Goal: Task Accomplishment & Management: Use online tool/utility

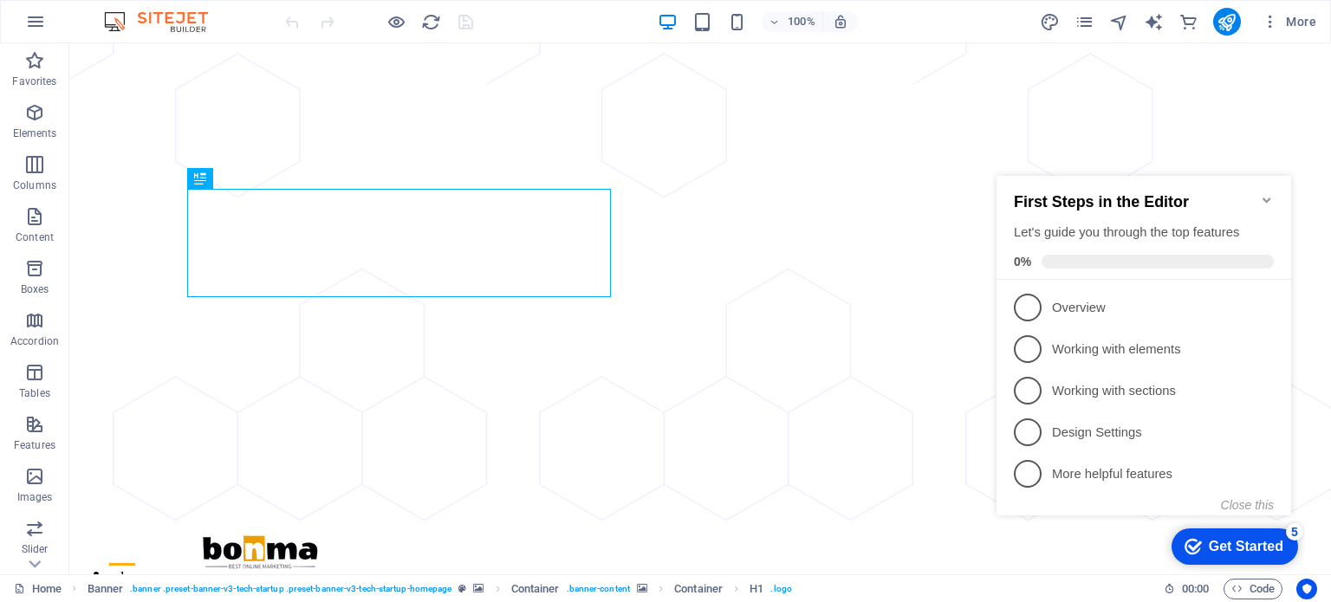
click at [1270, 193] on icon "Minimize checklist" at bounding box center [1267, 200] width 14 height 14
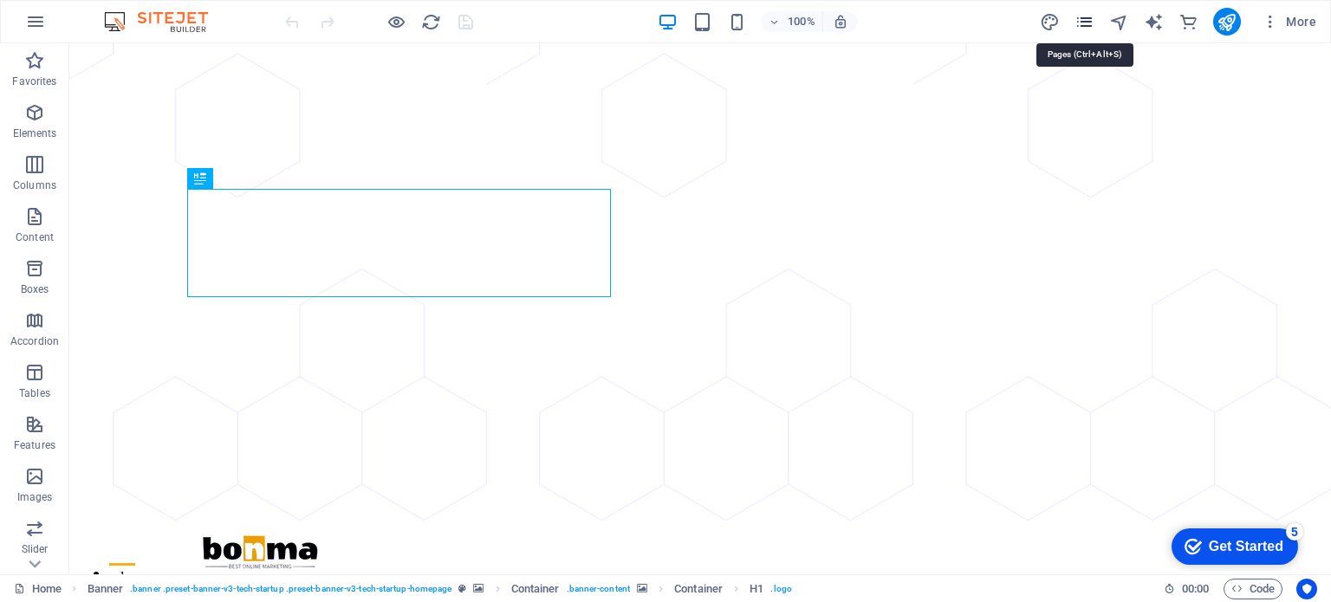
click at [1083, 20] on icon "pages" at bounding box center [1085, 22] width 20 height 20
click at [1085, 25] on icon "pages" at bounding box center [1085, 22] width 20 height 20
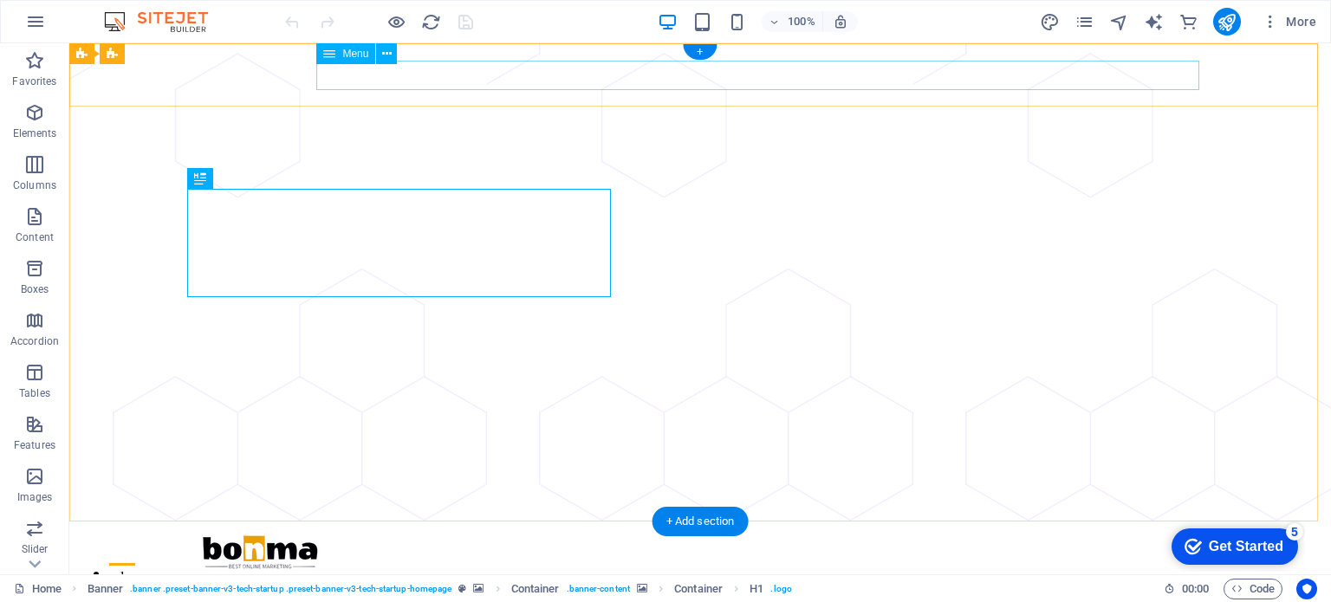
click at [646, 571] on nav "About Services Contact us" at bounding box center [700, 585] width 1012 height 29
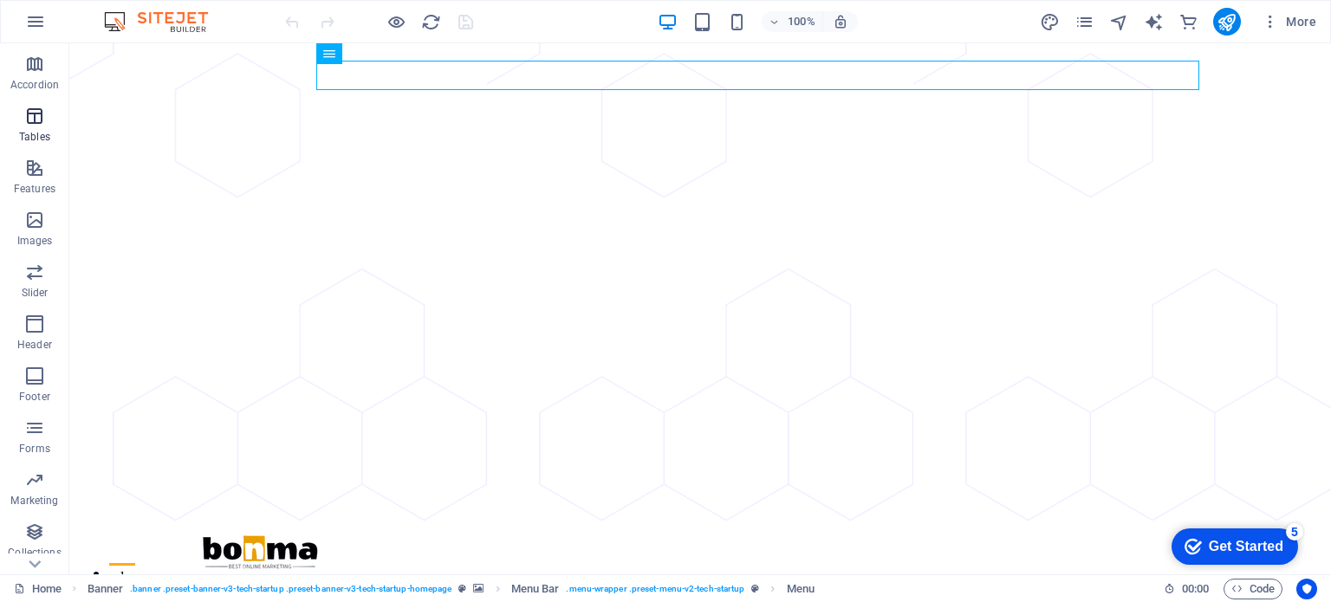
scroll to position [300, 0]
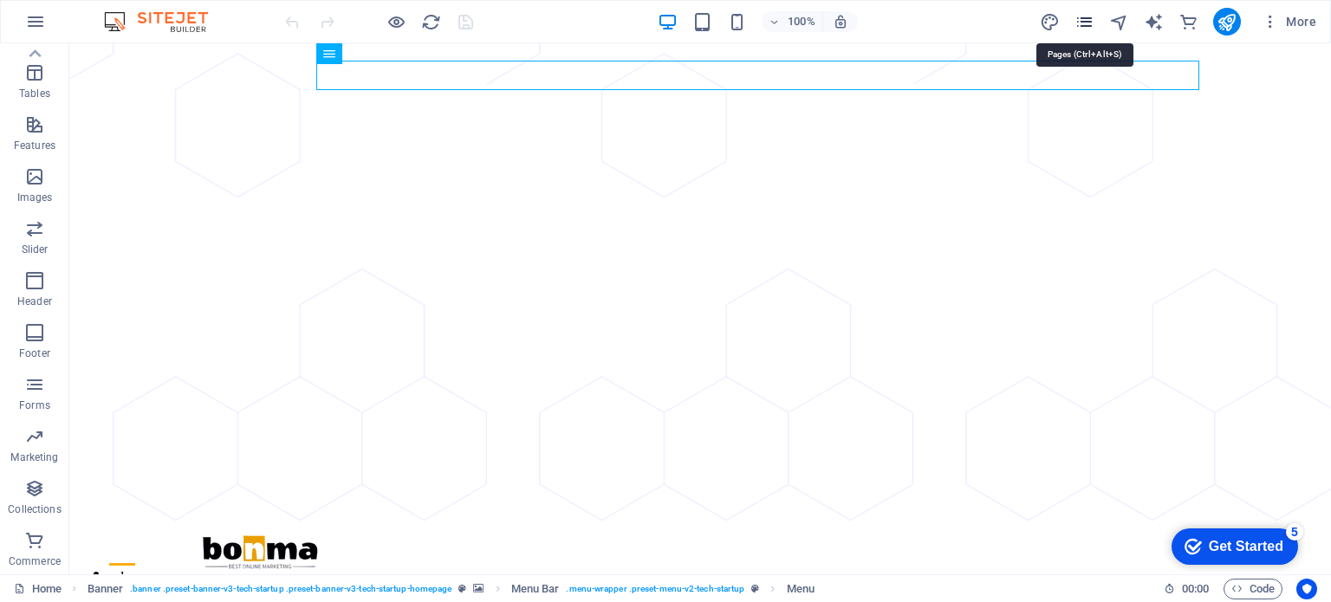
click at [1089, 23] on icon "pages" at bounding box center [1085, 22] width 20 height 20
click at [1088, 17] on icon "pages" at bounding box center [1085, 22] width 20 height 20
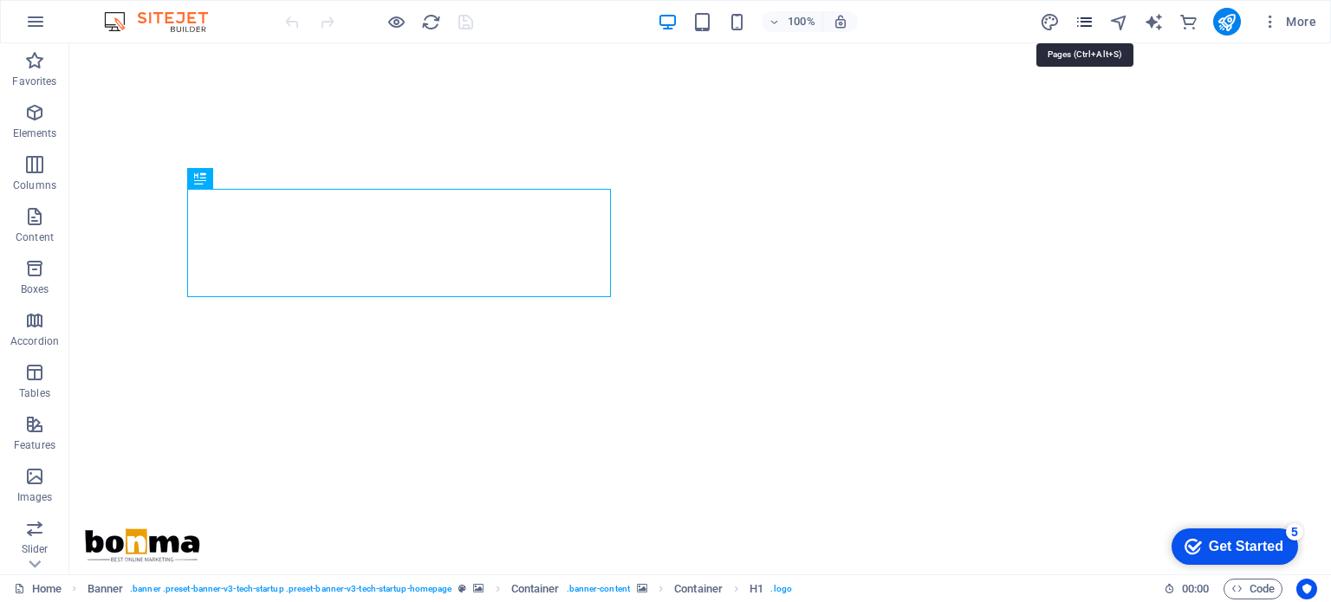
click at [1084, 24] on icon "pages" at bounding box center [1085, 22] width 20 height 20
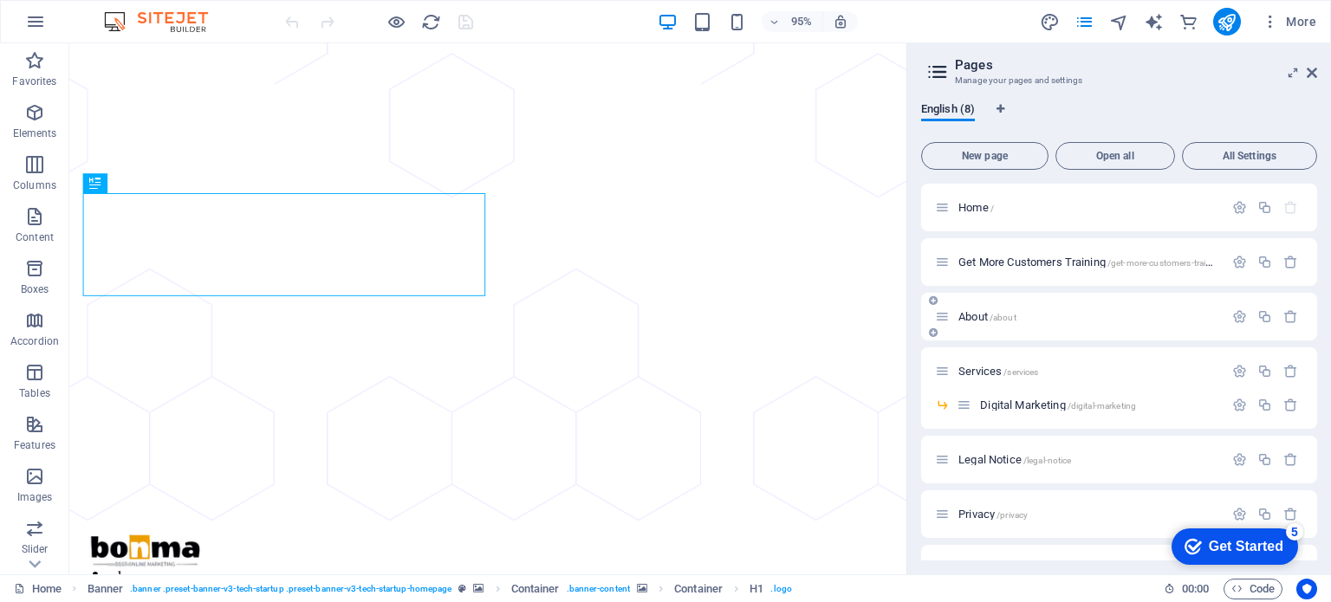
click at [973, 317] on span "About /about" at bounding box center [987, 316] width 58 height 13
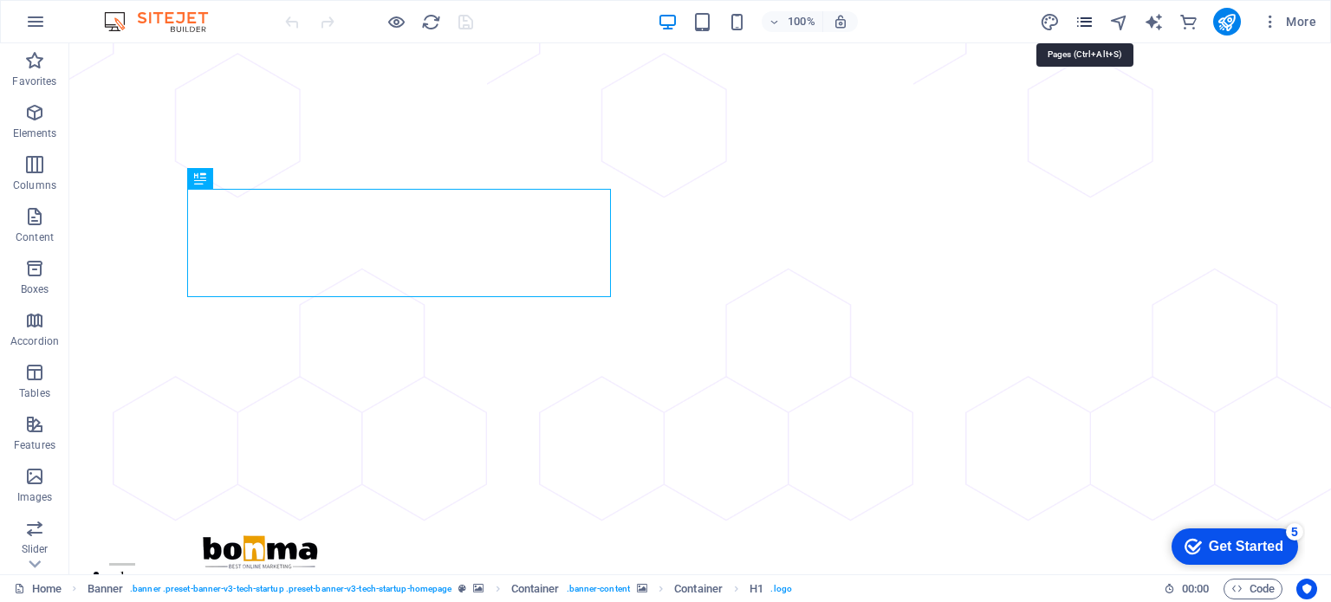
click at [1088, 23] on icon "pages" at bounding box center [1085, 22] width 20 height 20
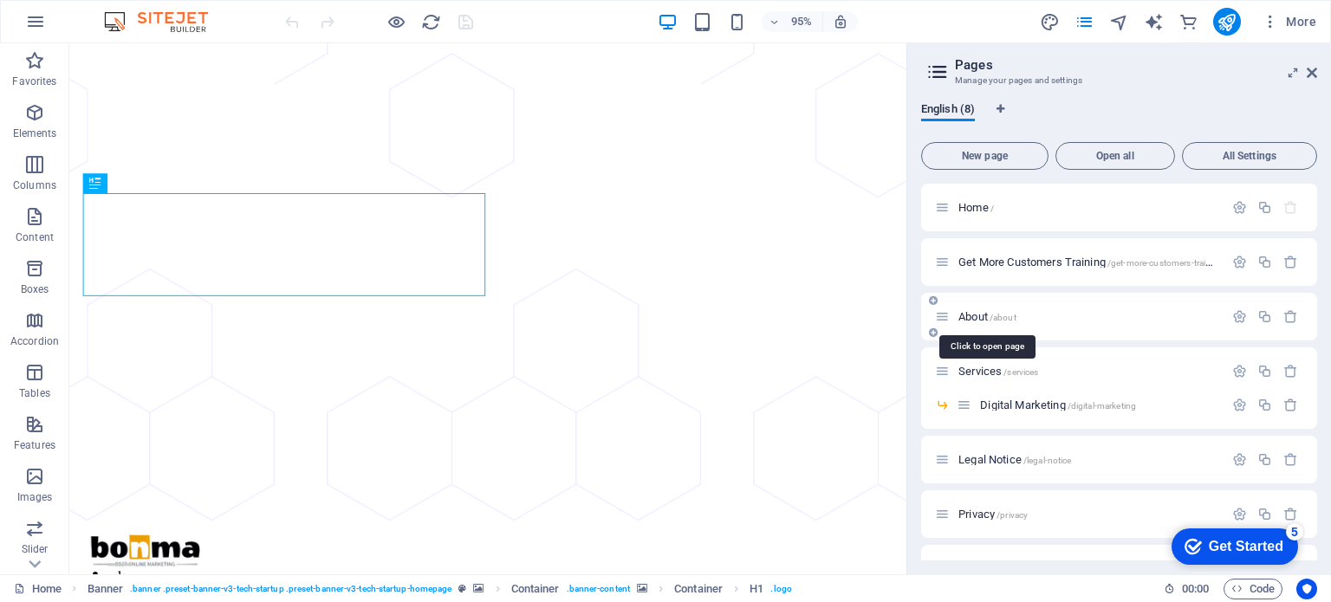
click at [981, 318] on span "About /about" at bounding box center [987, 316] width 58 height 13
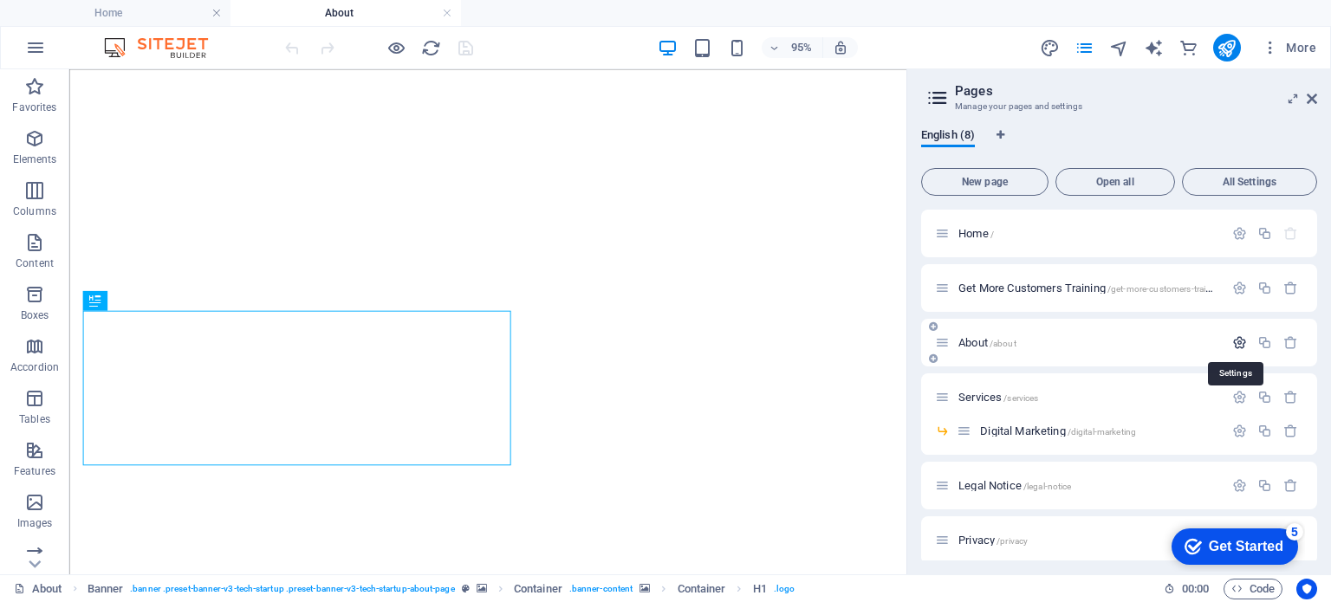
click at [1232, 342] on icon "button" at bounding box center [1239, 342] width 15 height 15
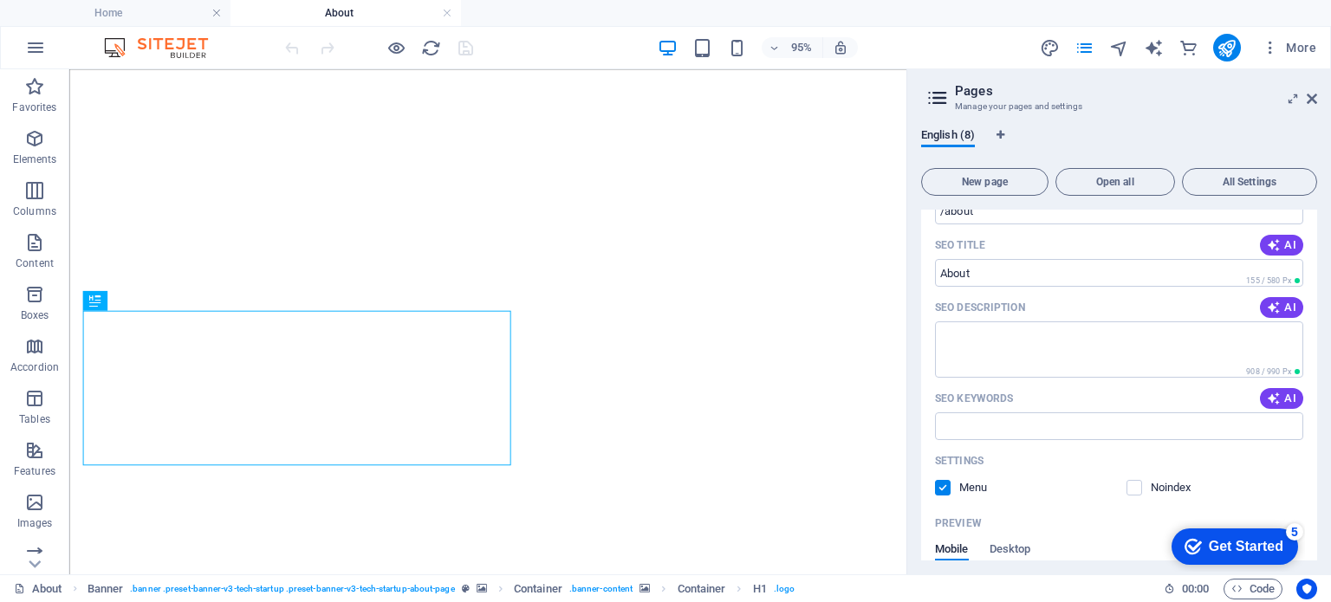
scroll to position [347, 0]
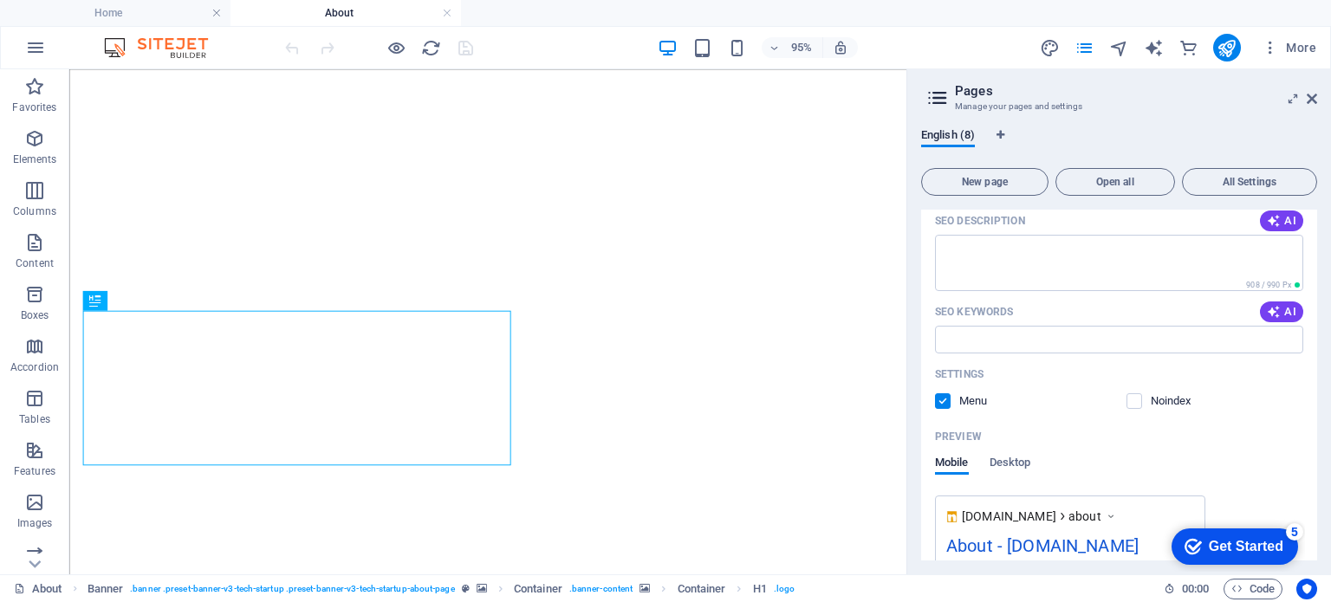
click at [944, 402] on label at bounding box center [943, 401] width 16 height 16
click at [0, 0] on input "checkbox" at bounding box center [0, 0] width 0 height 0
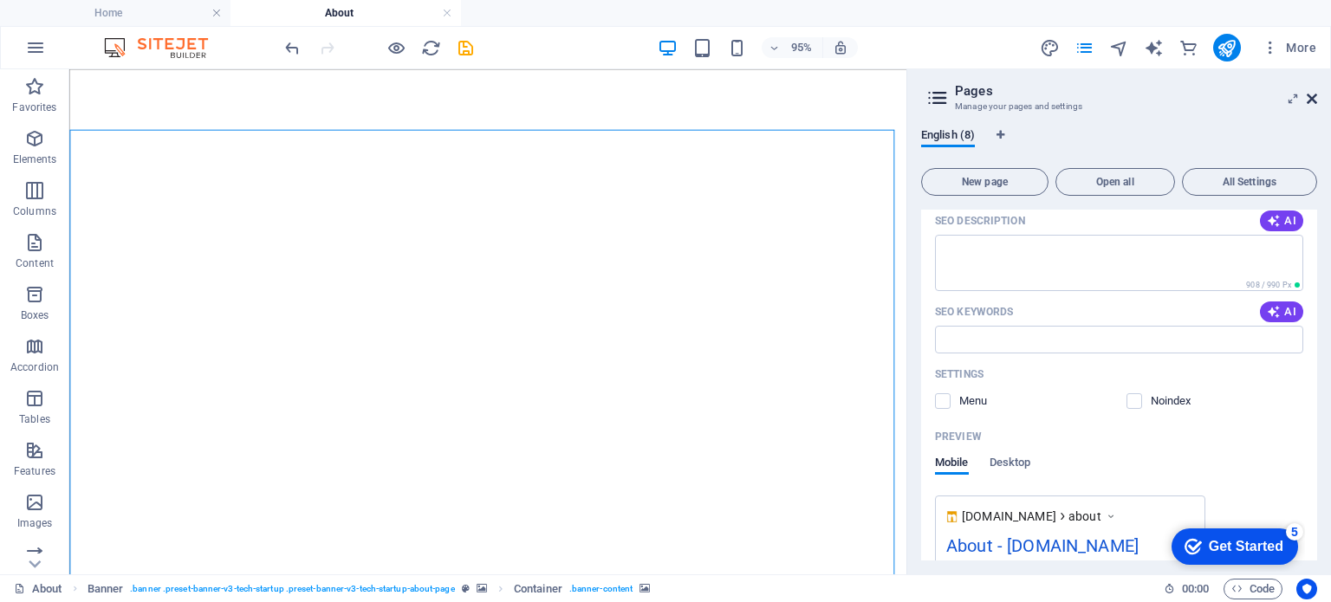
click at [1316, 96] on icon at bounding box center [1312, 99] width 10 height 14
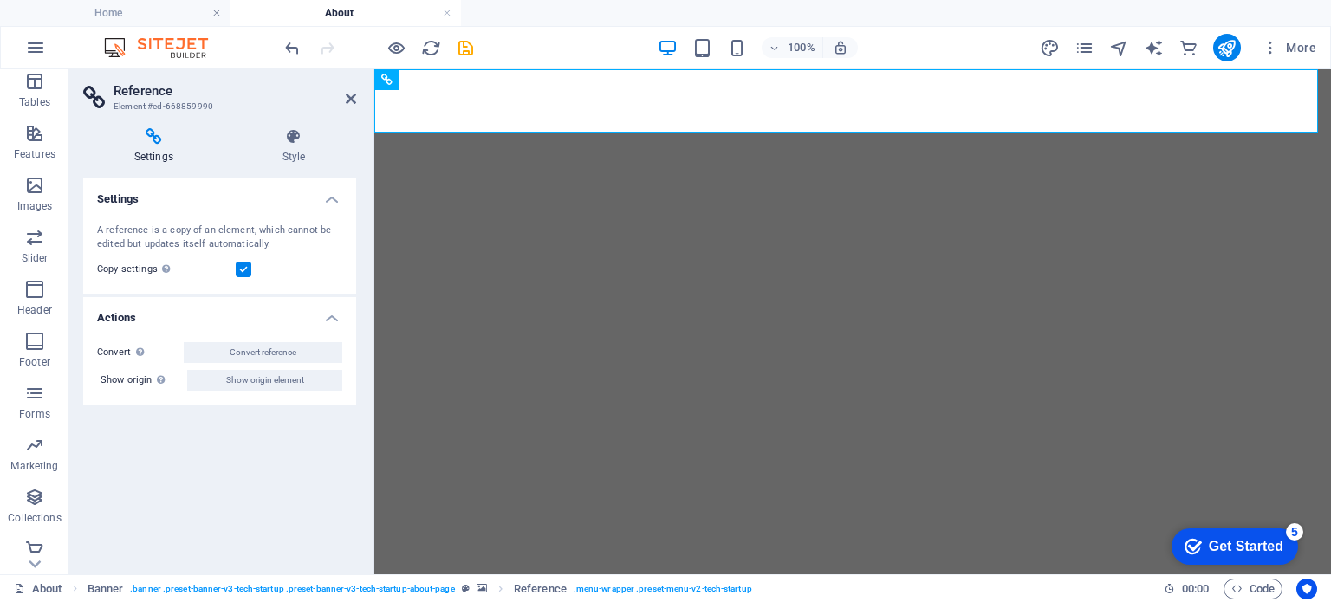
scroll to position [326, 0]
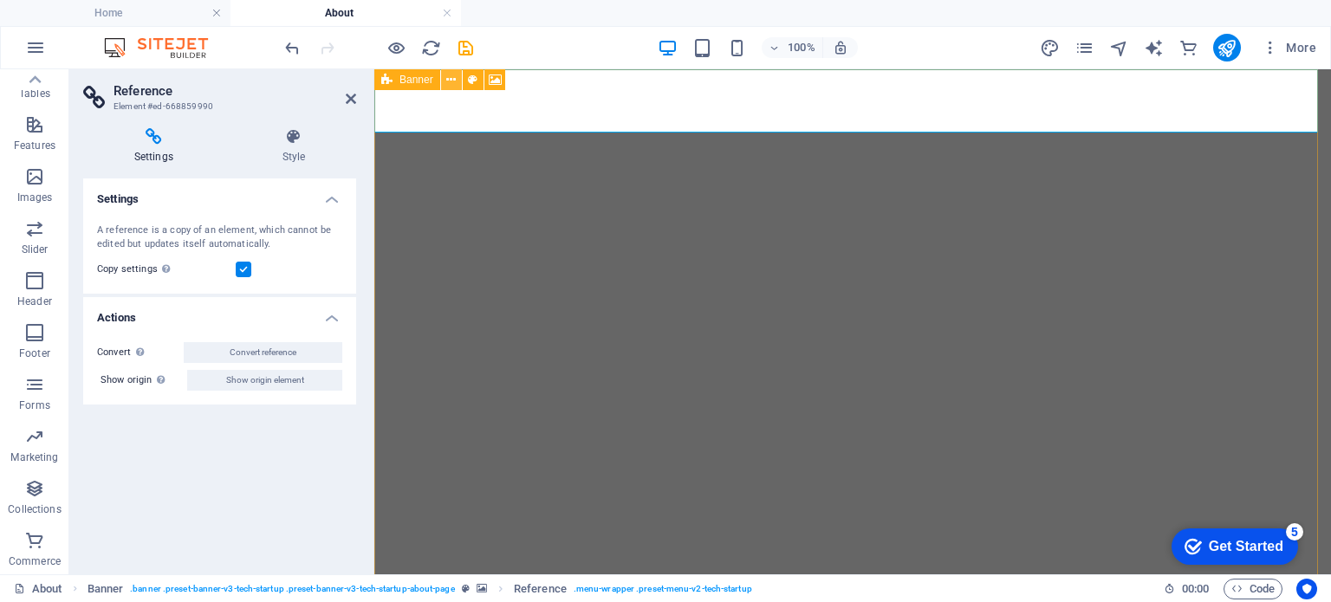
click at [453, 79] on icon at bounding box center [451, 80] width 10 height 18
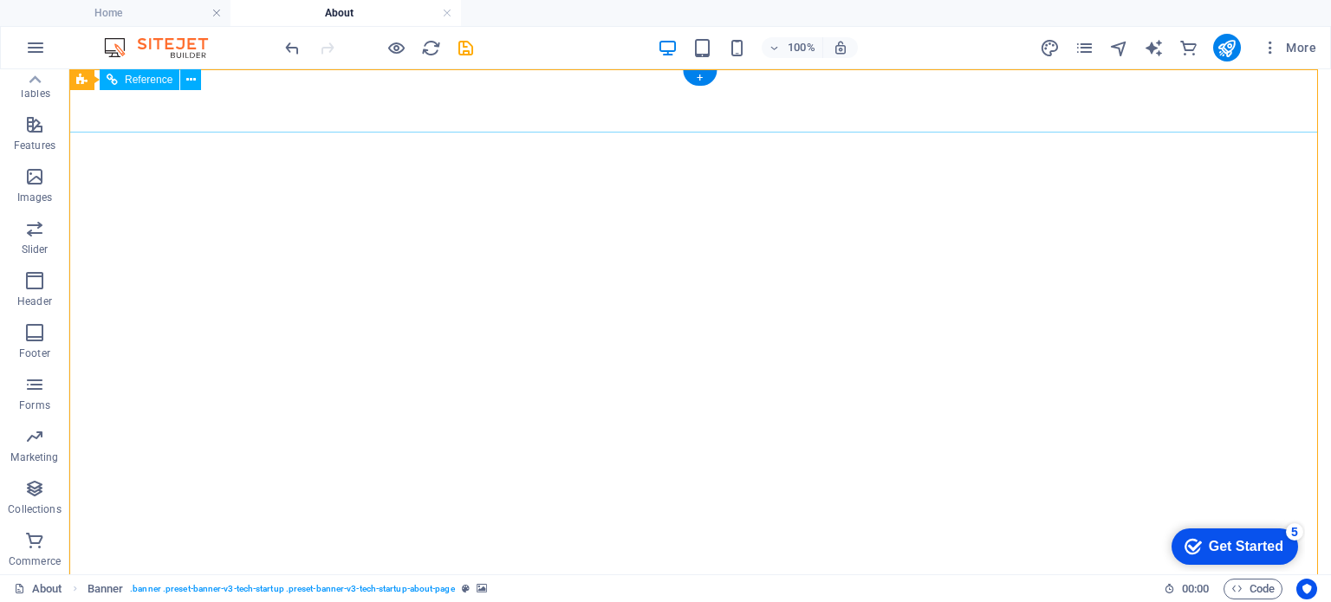
click at [191, 80] on icon at bounding box center [191, 80] width 10 height 18
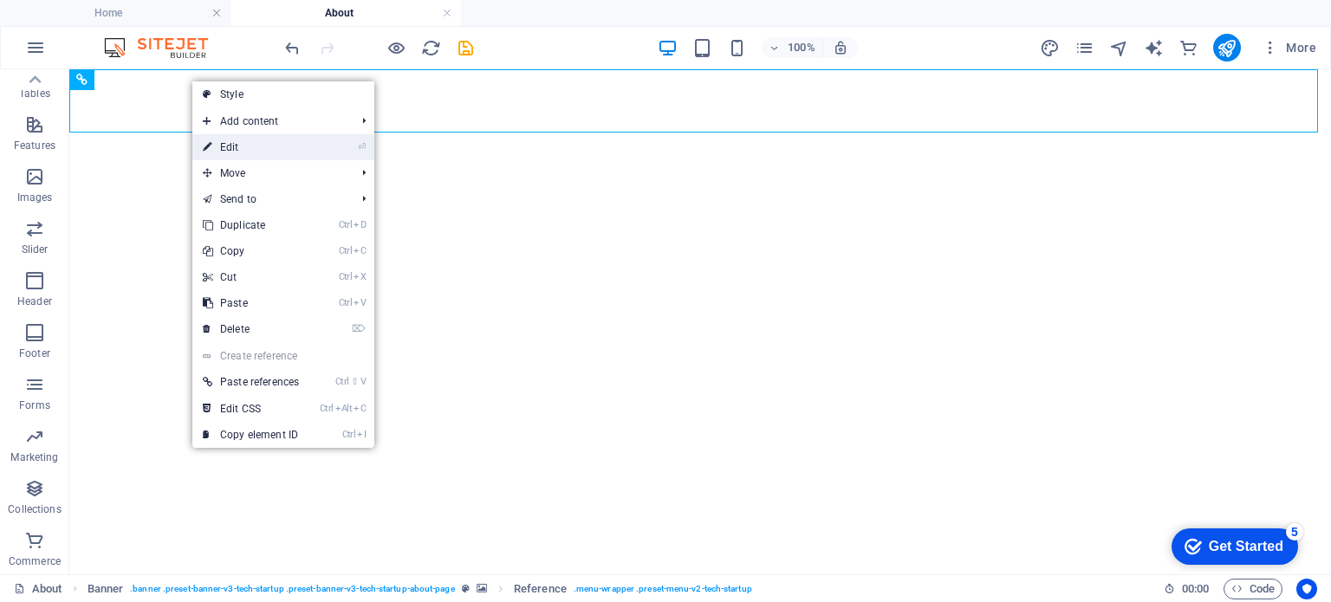
click at [232, 146] on link "⏎ Edit" at bounding box center [250, 147] width 117 height 26
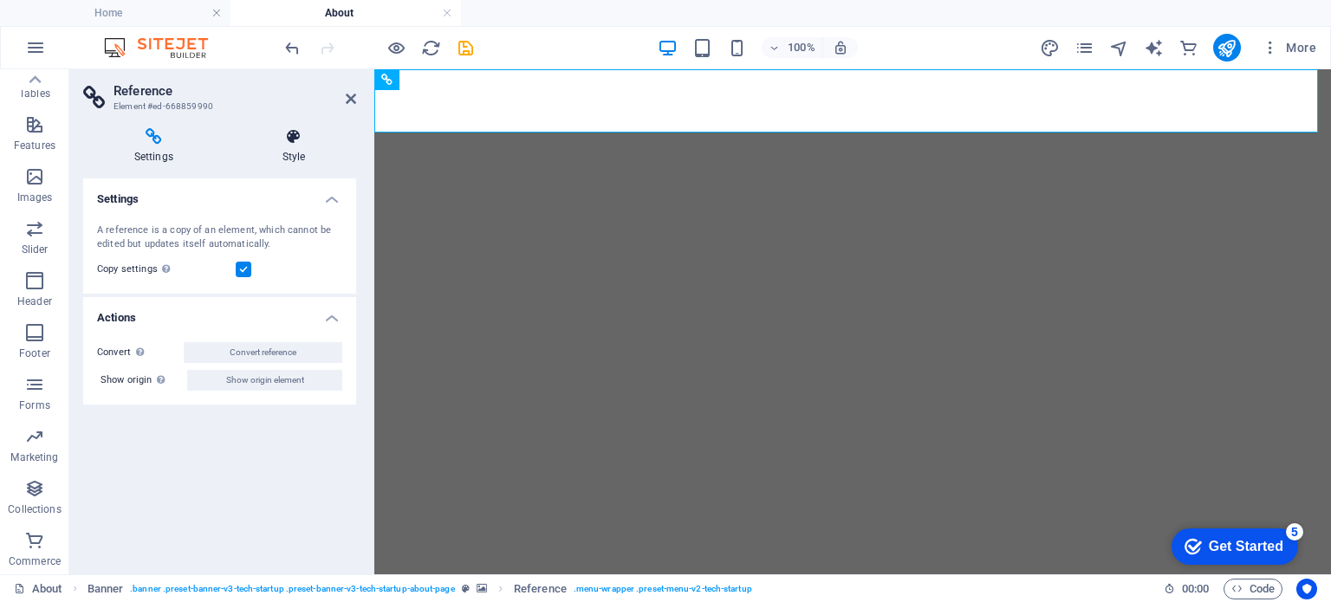
click at [296, 147] on h4 "Style" at bounding box center [293, 146] width 125 height 36
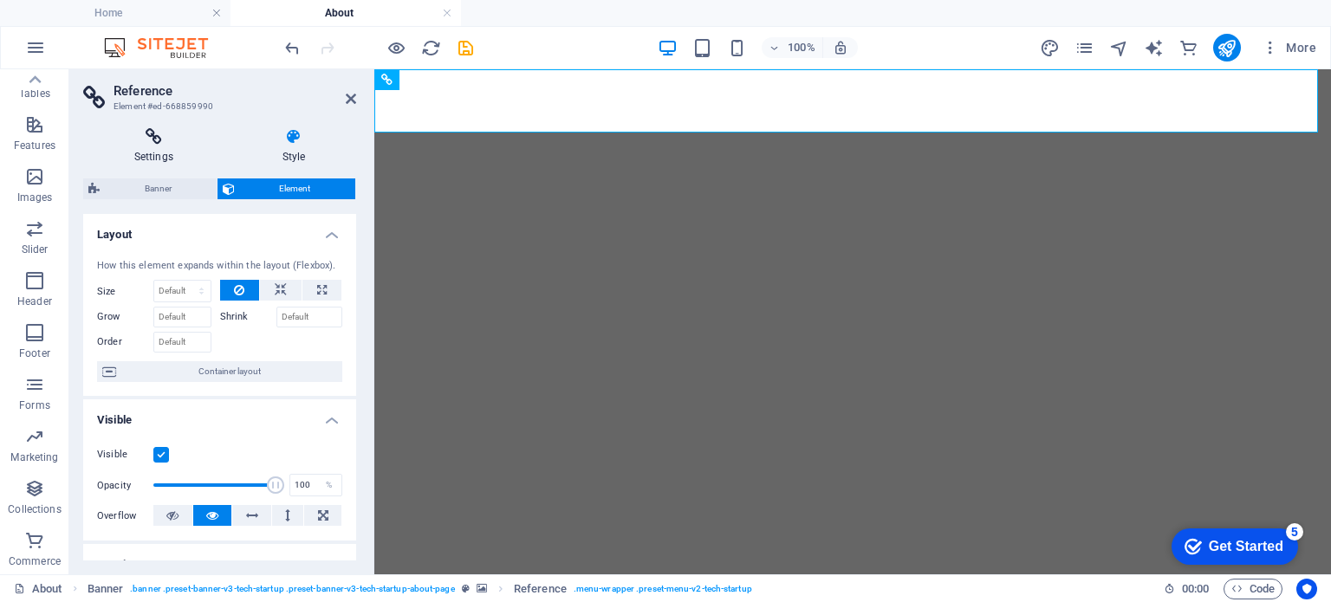
click at [159, 139] on icon at bounding box center [153, 136] width 141 height 17
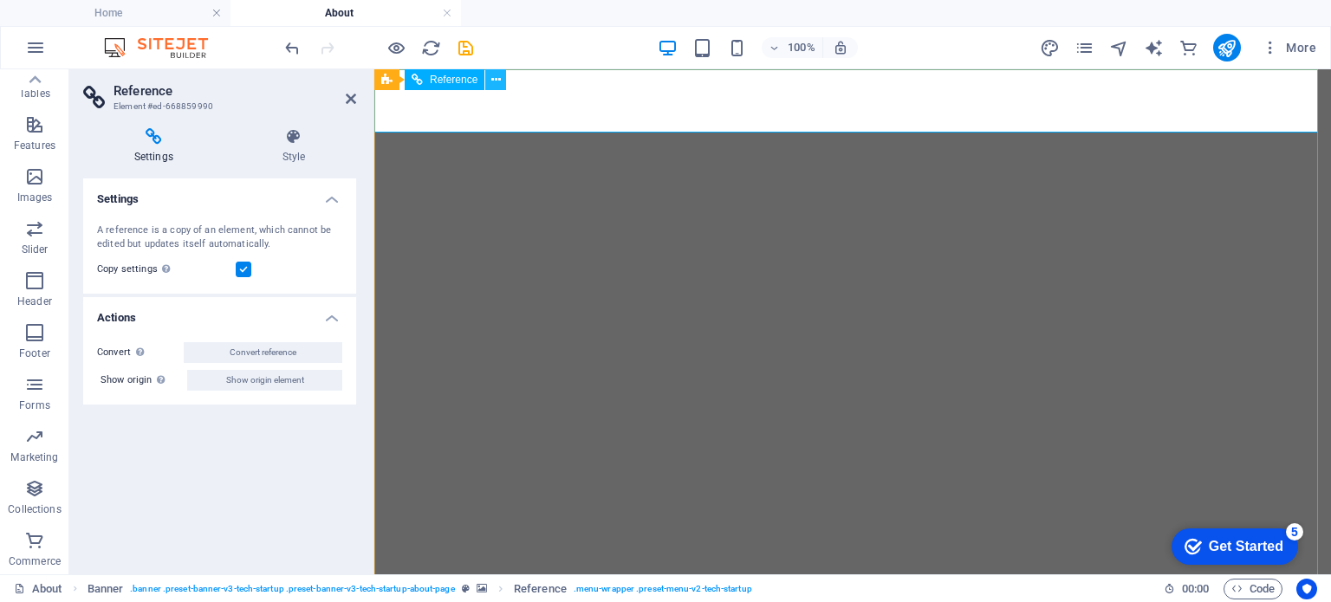
click at [492, 80] on icon at bounding box center [496, 80] width 10 height 18
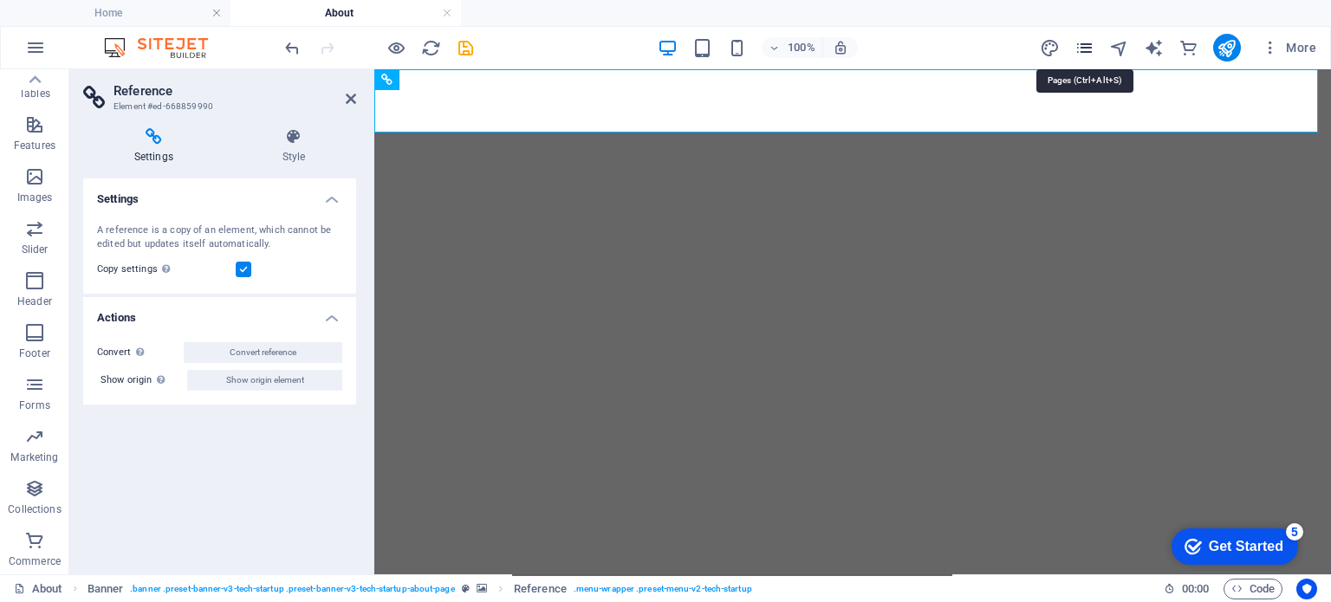
click at [1083, 48] on icon "pages" at bounding box center [1085, 48] width 20 height 20
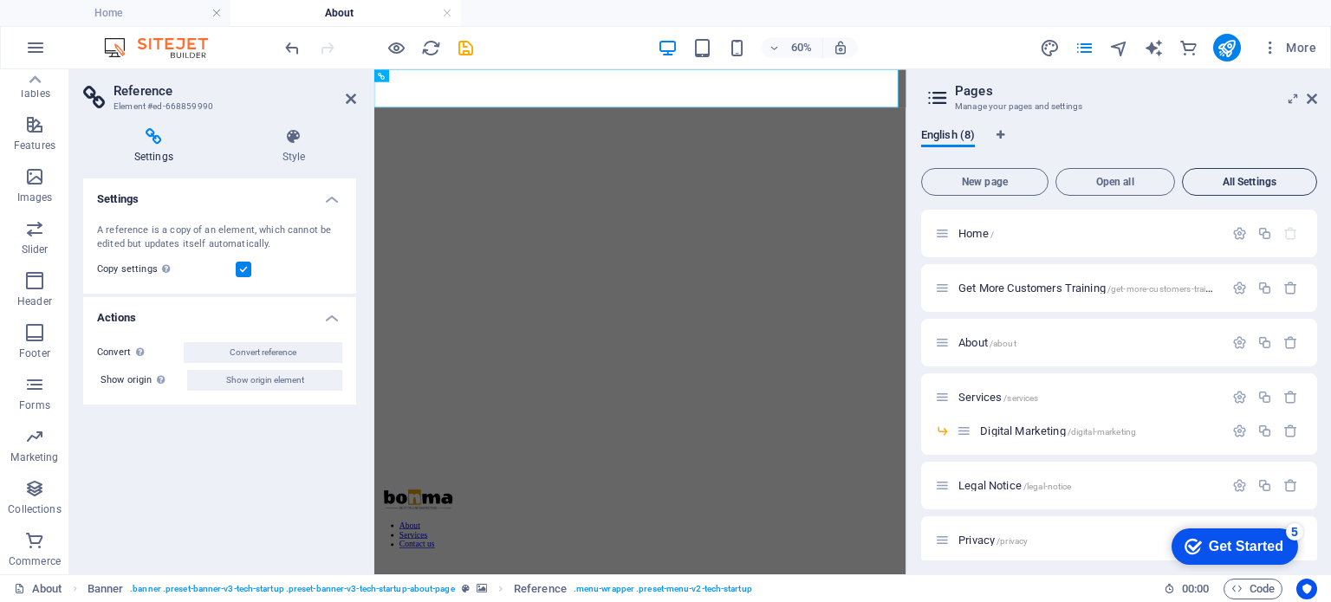
click at [1278, 185] on span "All Settings" at bounding box center [1250, 182] width 120 height 10
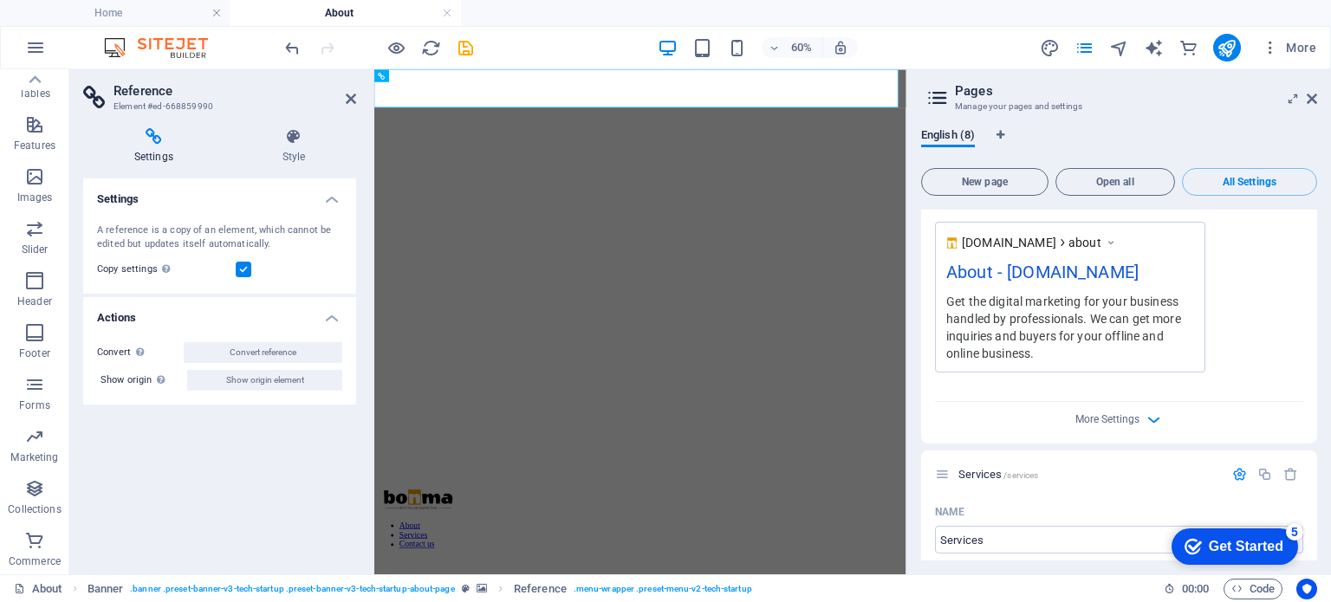
scroll to position [1988, 0]
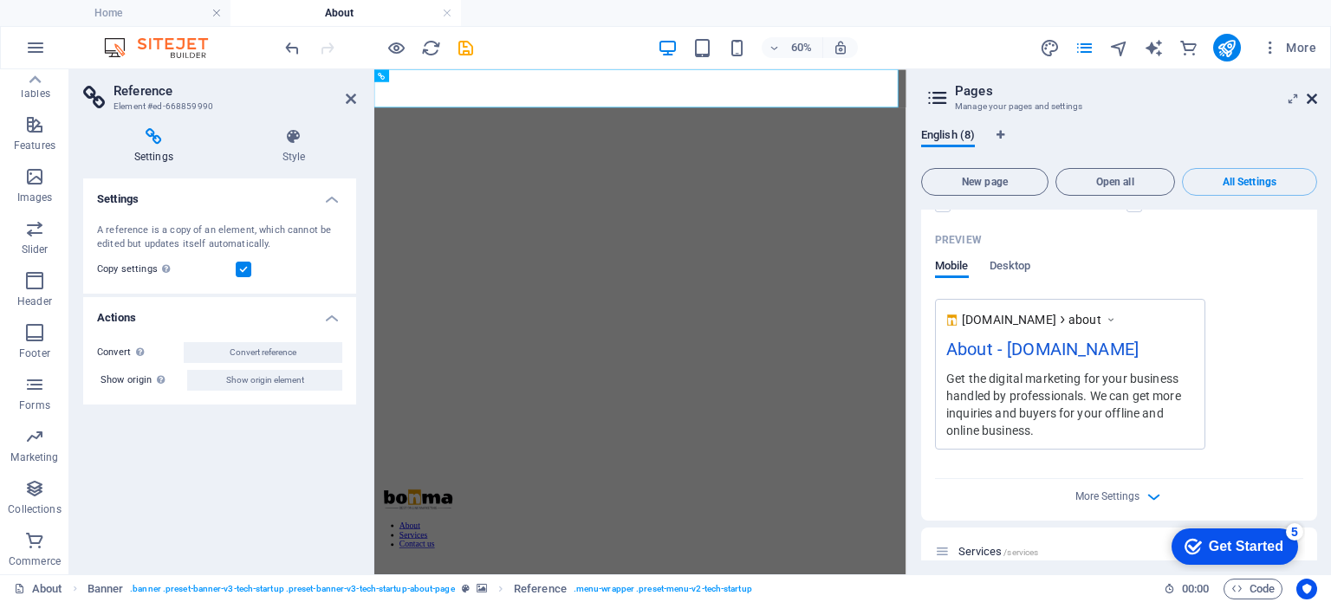
click at [1315, 100] on icon at bounding box center [1312, 99] width 10 height 14
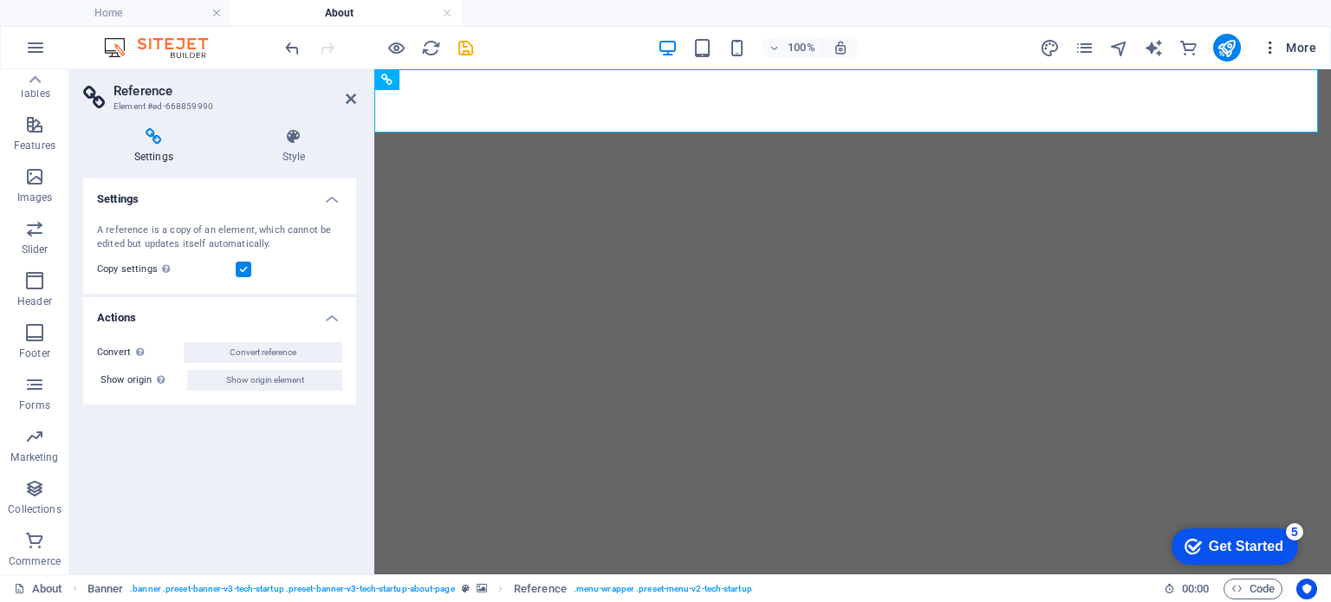
click at [1291, 51] on span "More" at bounding box center [1289, 47] width 55 height 17
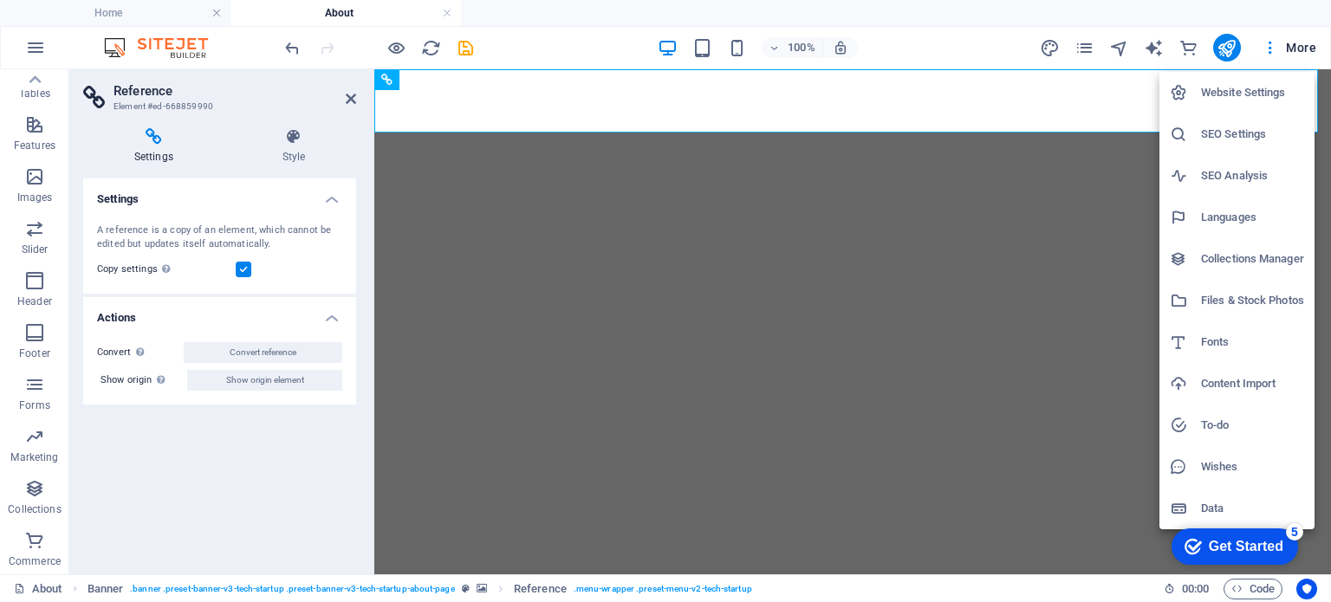
click at [1232, 89] on h6 "Website Settings" at bounding box center [1252, 92] width 103 height 21
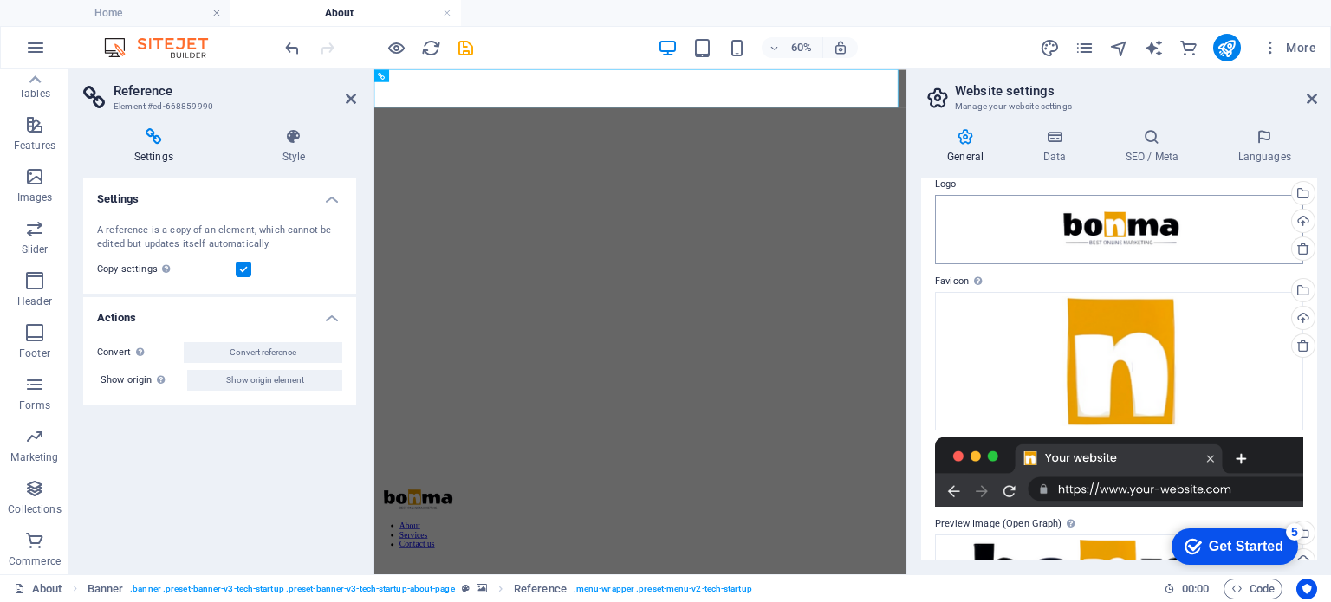
scroll to position [154, 0]
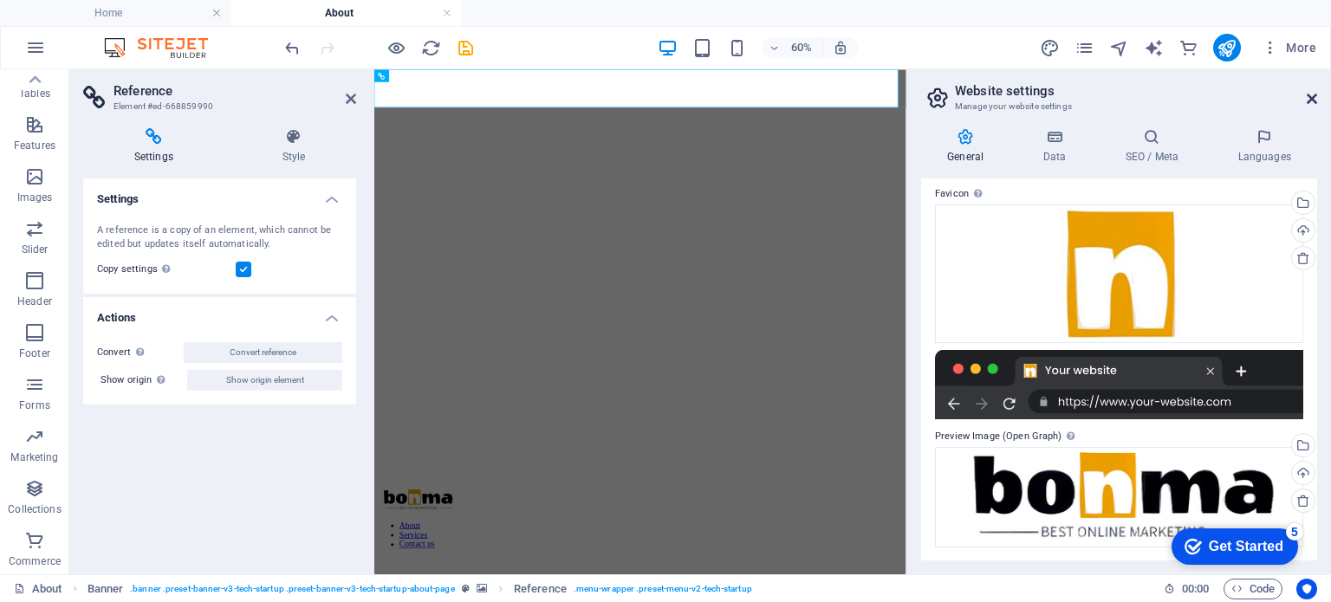
click at [1309, 97] on icon at bounding box center [1312, 99] width 10 height 14
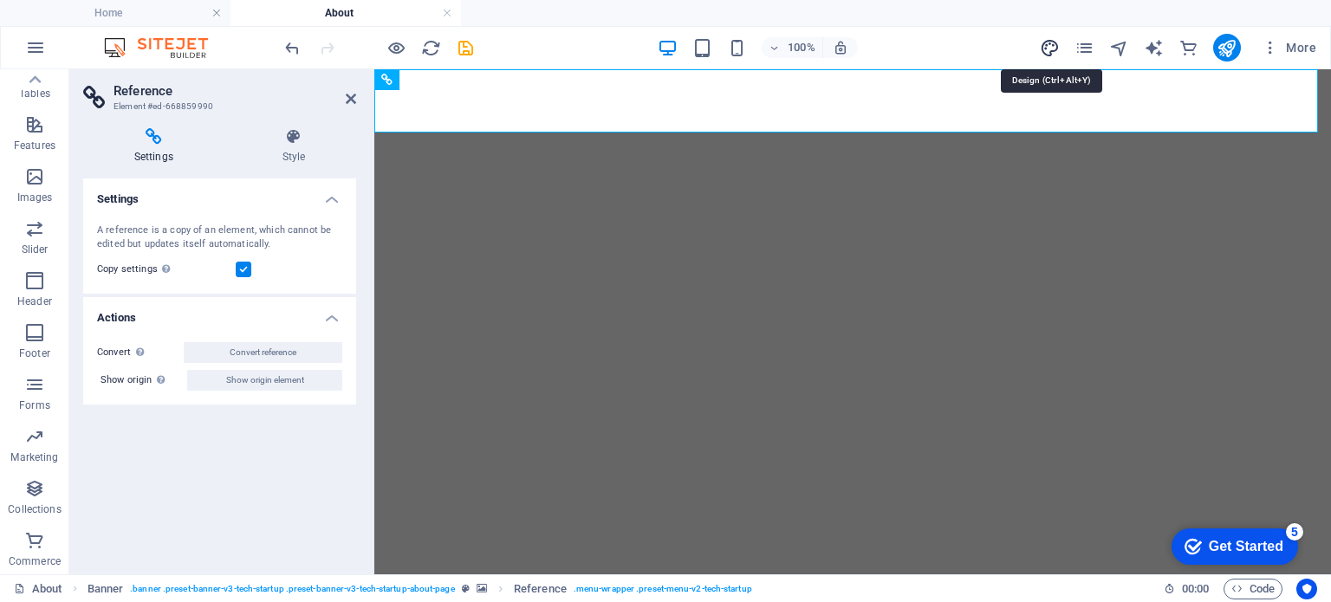
click at [1048, 47] on icon "design" at bounding box center [1050, 48] width 20 height 20
select select "px"
select select "400"
select select "px"
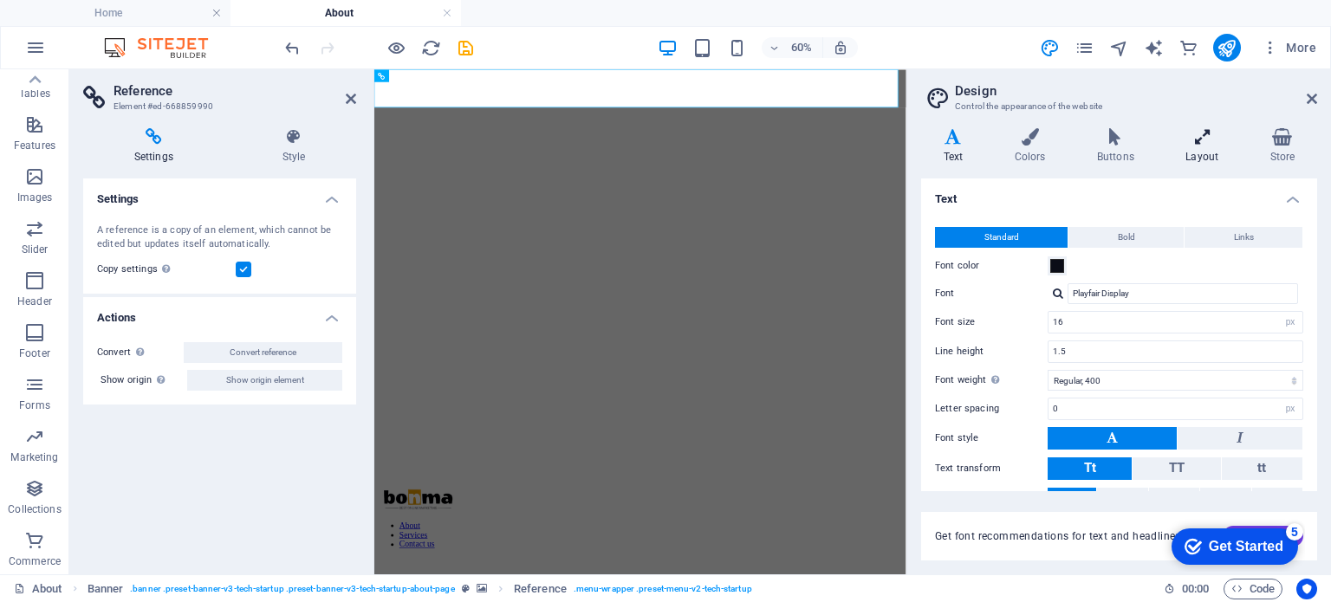
click at [1198, 146] on h4 "Layout" at bounding box center [1206, 146] width 84 height 36
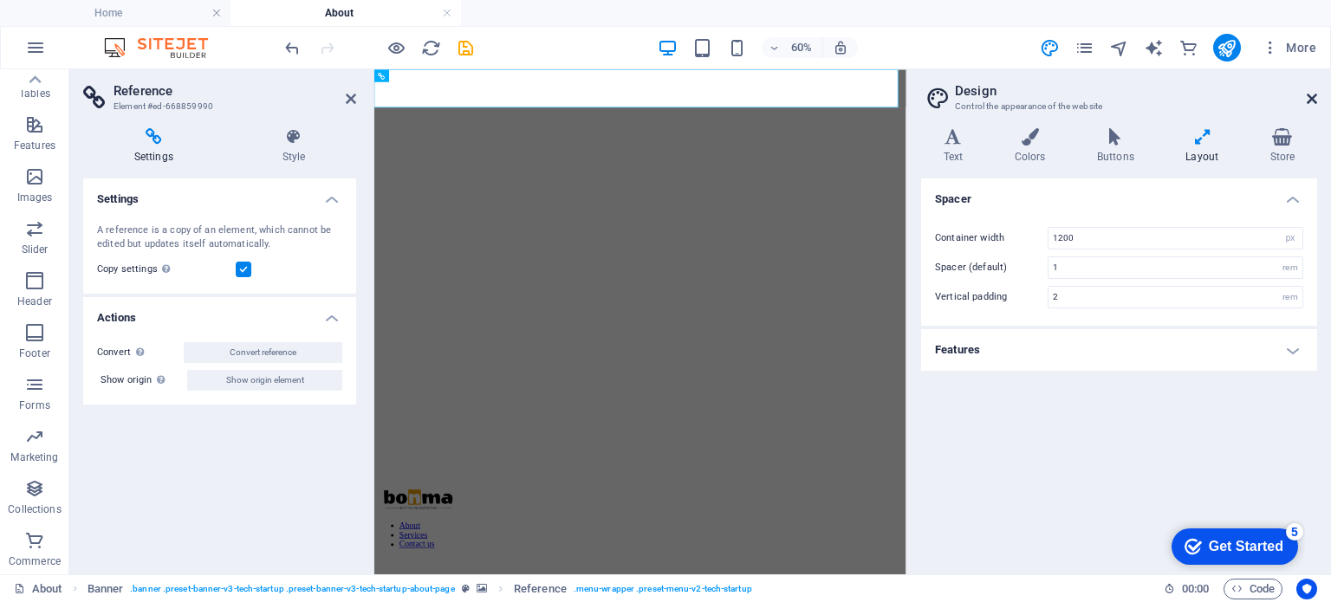
click at [1312, 96] on icon at bounding box center [1312, 99] width 10 height 14
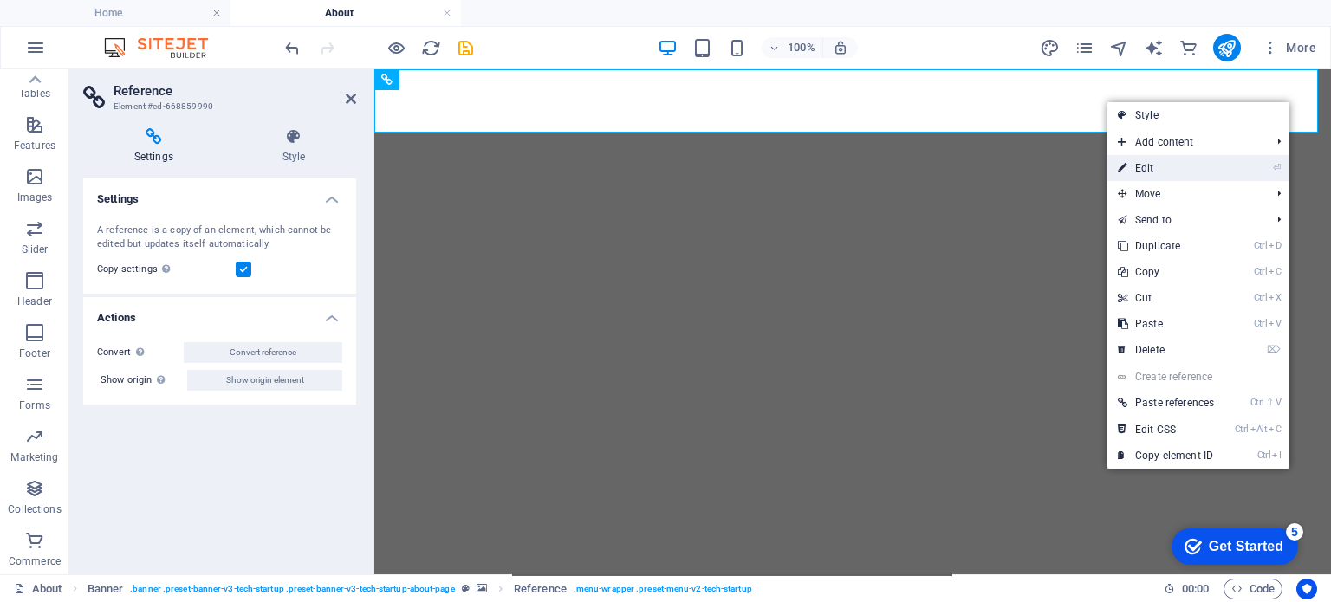
click at [1162, 166] on link "⏎ Edit" at bounding box center [1166, 168] width 117 height 26
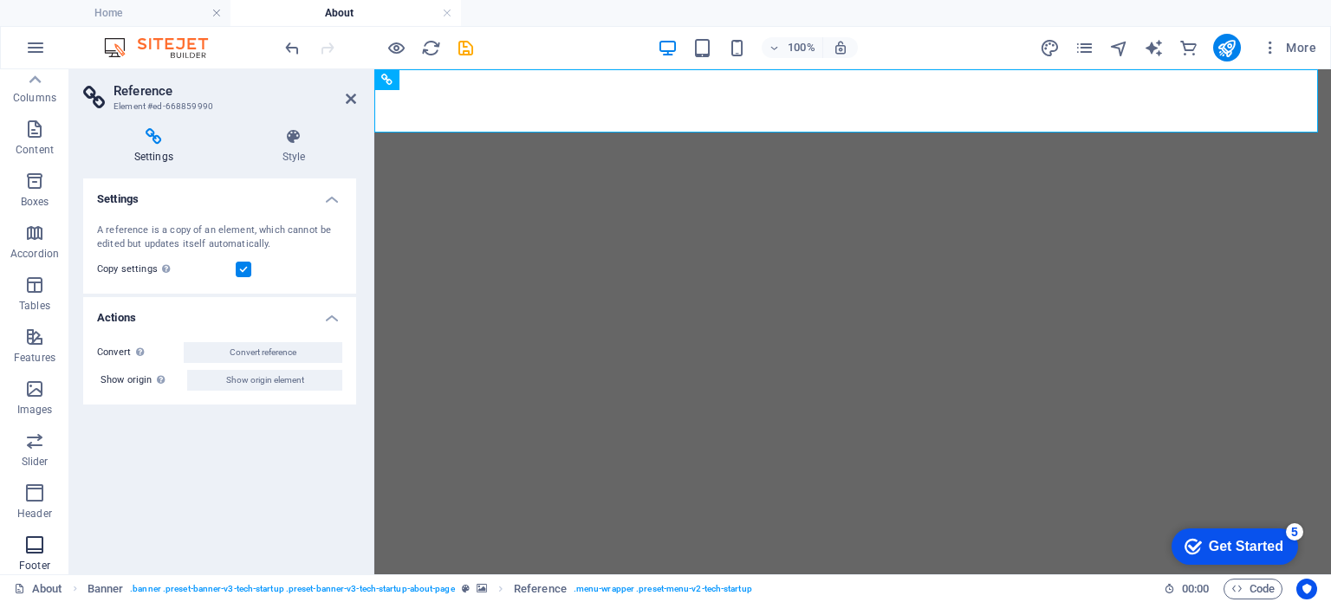
scroll to position [0, 0]
click at [35, 131] on icon "button" at bounding box center [34, 138] width 21 height 21
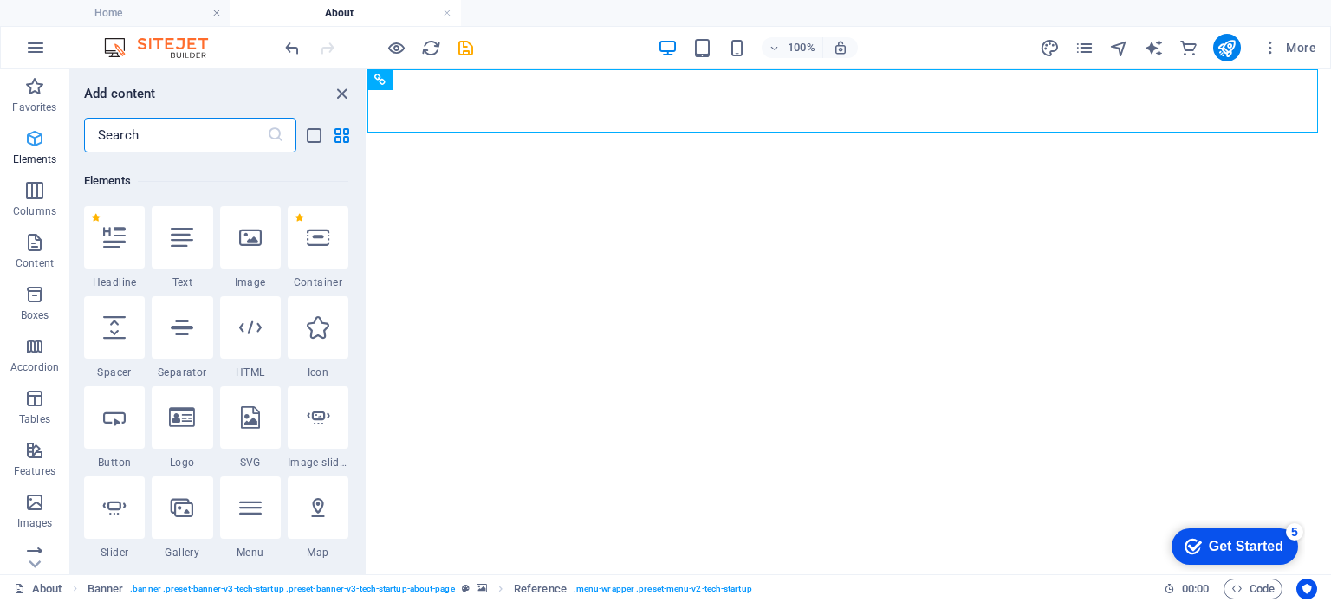
scroll to position [184, 0]
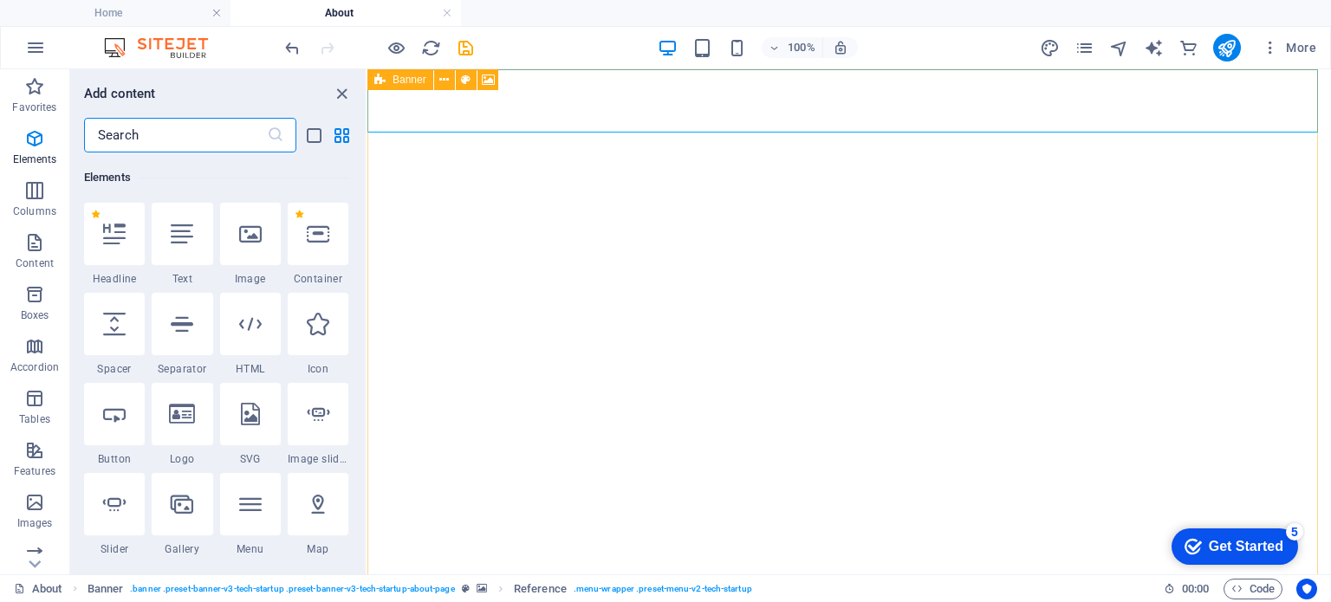
click at [415, 82] on span "Banner" at bounding box center [410, 80] width 34 height 10
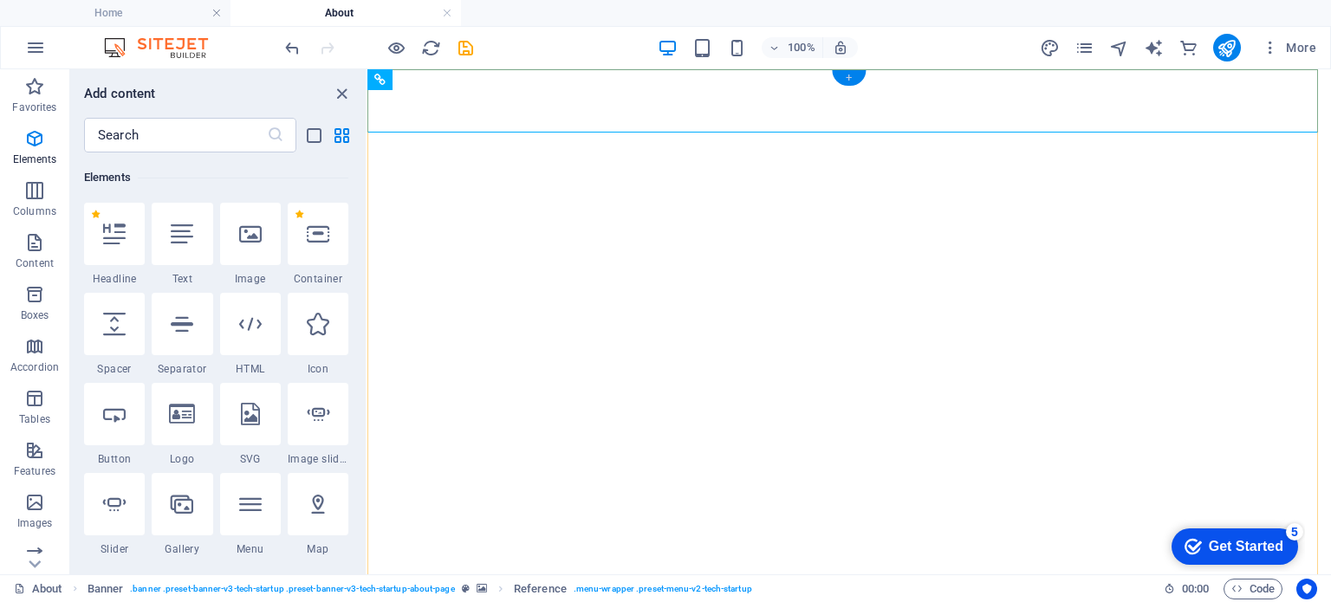
click at [856, 76] on div "+" at bounding box center [849, 78] width 34 height 16
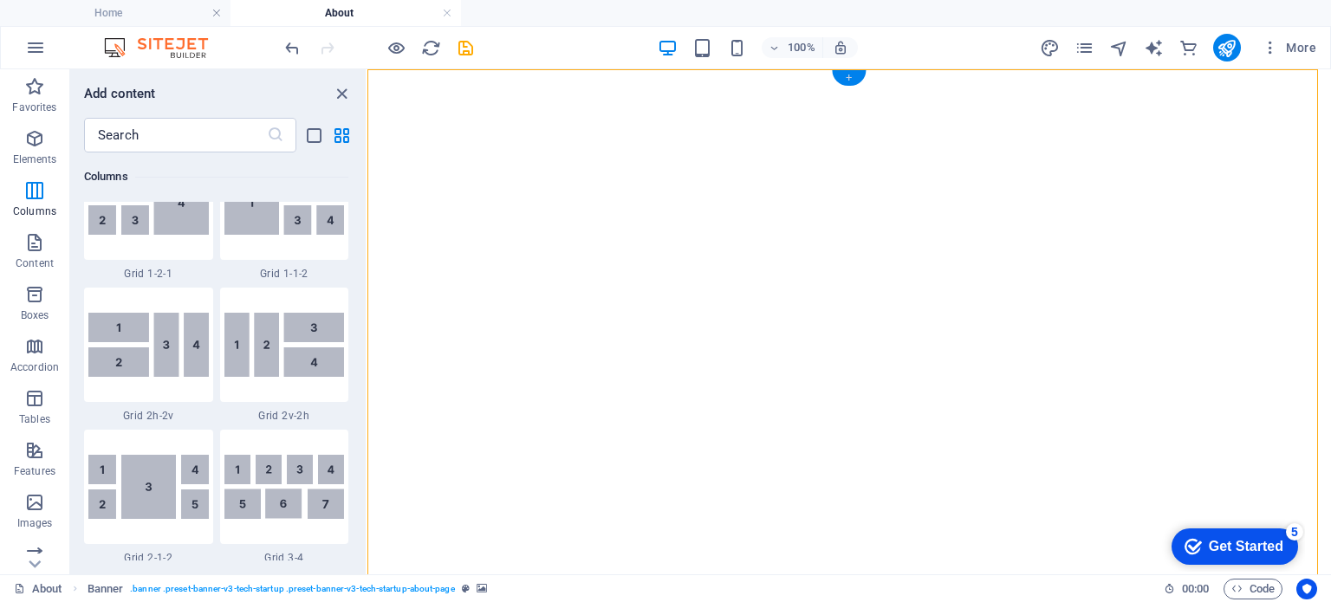
scroll to position [3032, 0]
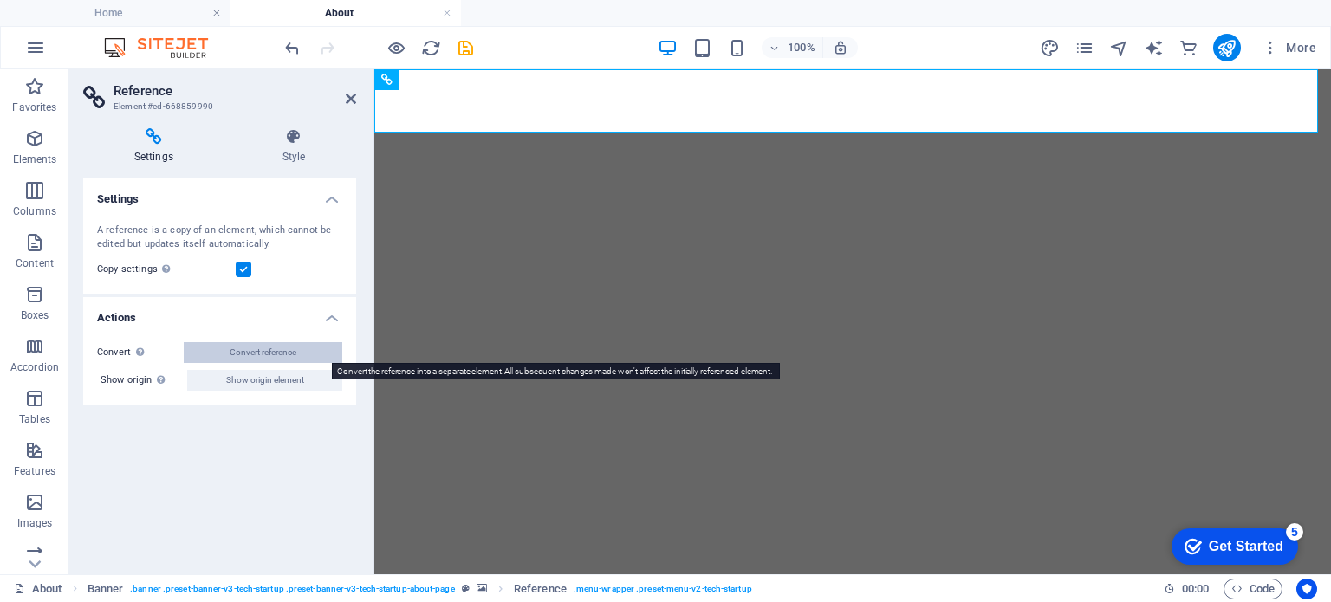
click at [272, 356] on span "Convert reference" at bounding box center [263, 352] width 67 height 21
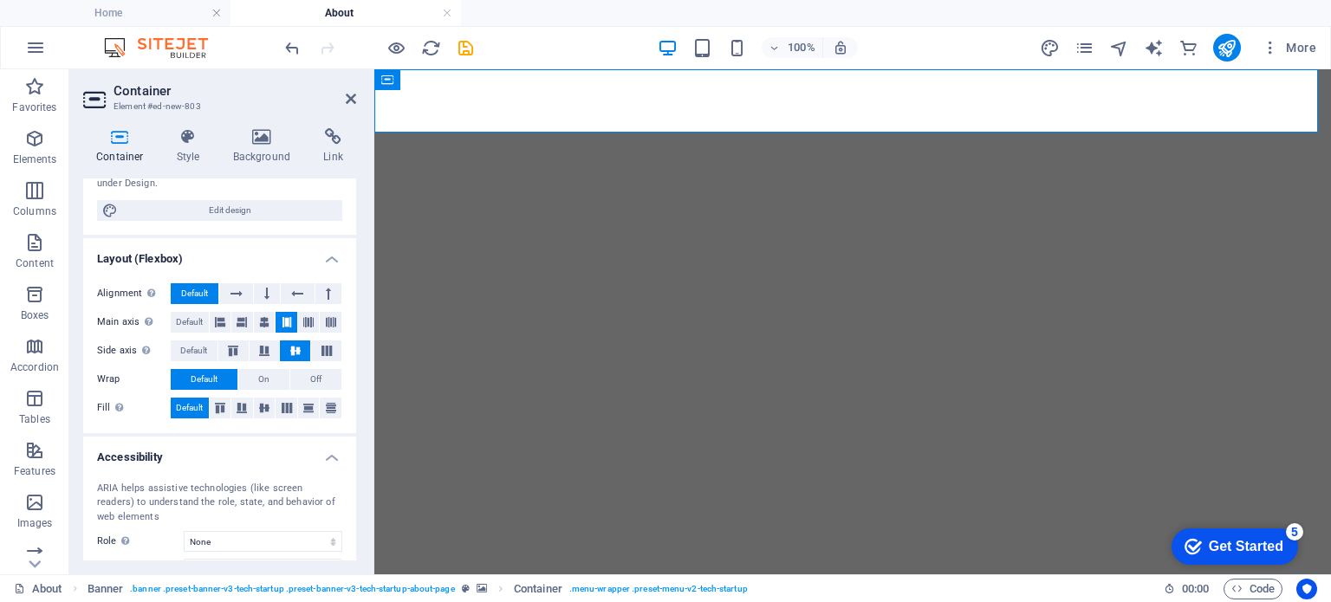
scroll to position [0, 0]
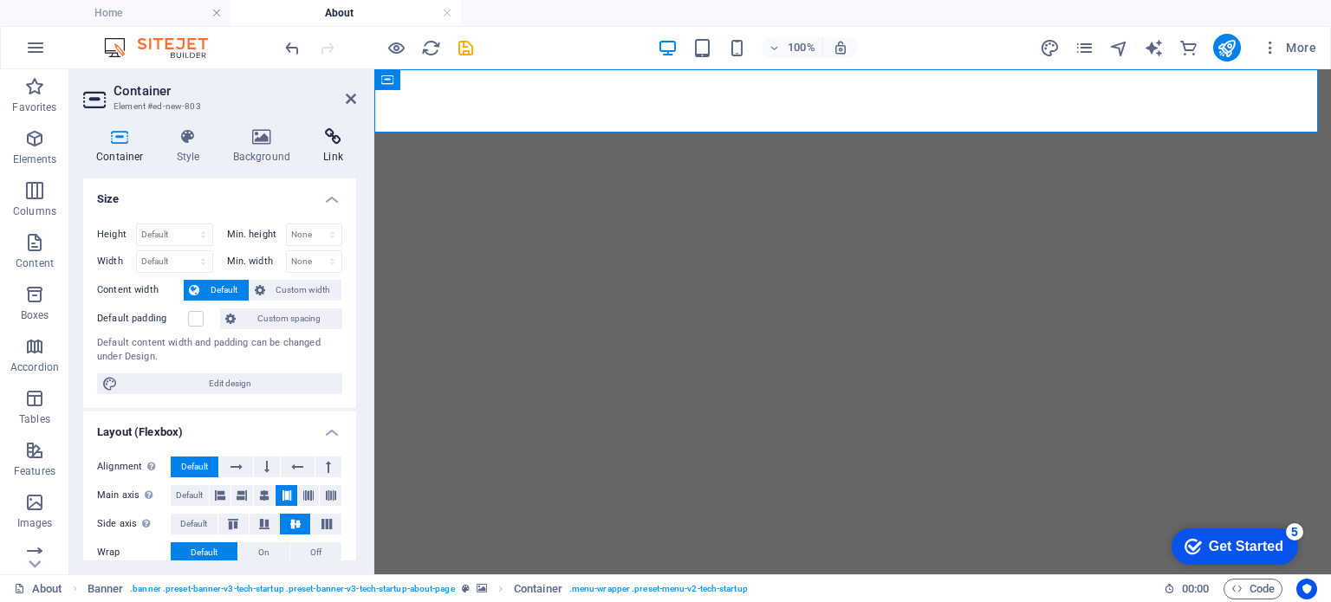
click at [332, 140] on icon at bounding box center [333, 136] width 46 height 17
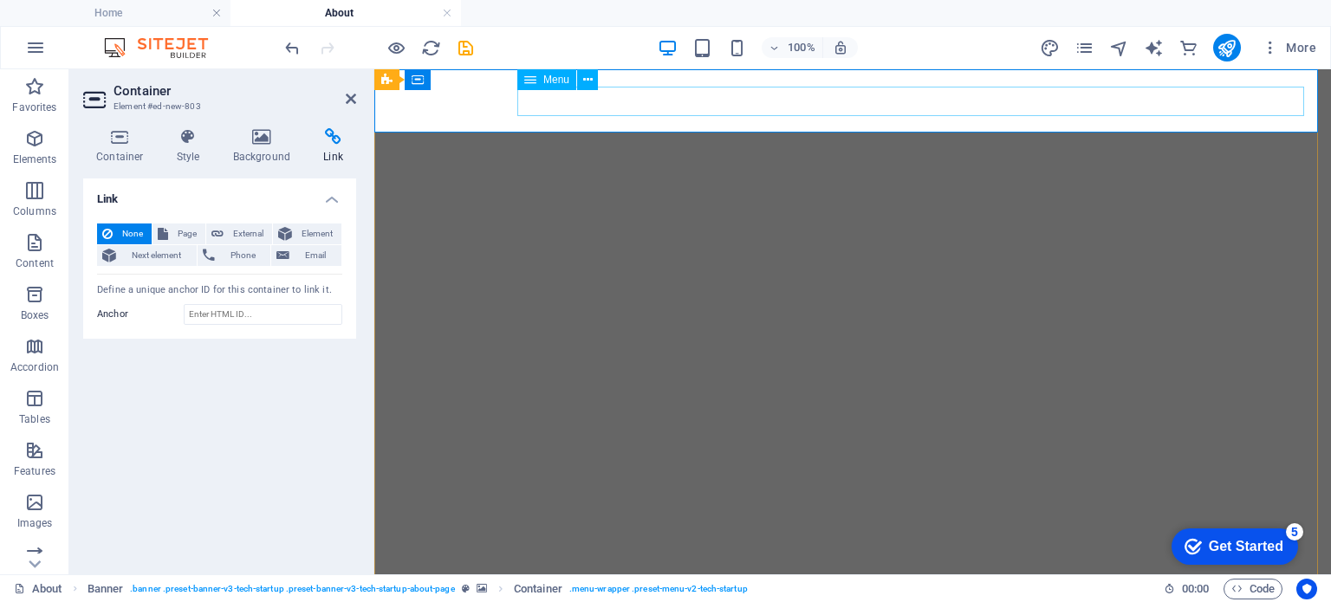
click at [556, 78] on span "Menu" at bounding box center [556, 80] width 26 height 10
click at [530, 83] on icon at bounding box center [530, 79] width 12 height 21
click at [532, 81] on icon at bounding box center [530, 79] width 12 height 21
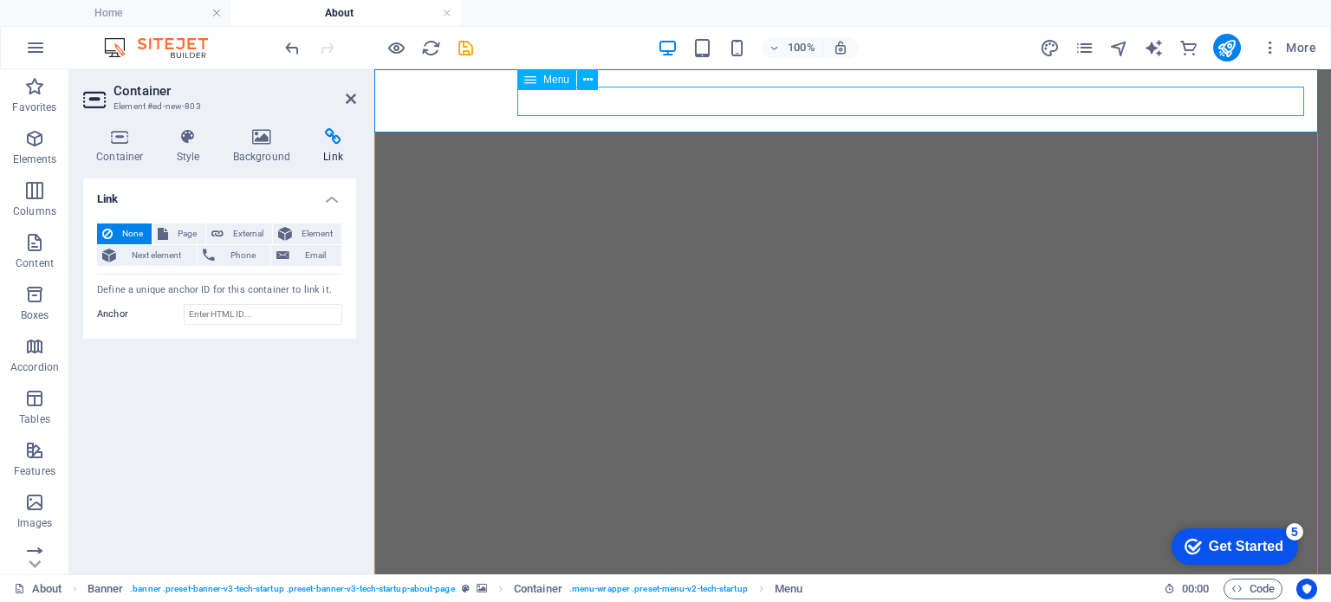
select select "2"
select select
select select "3"
select select "4"
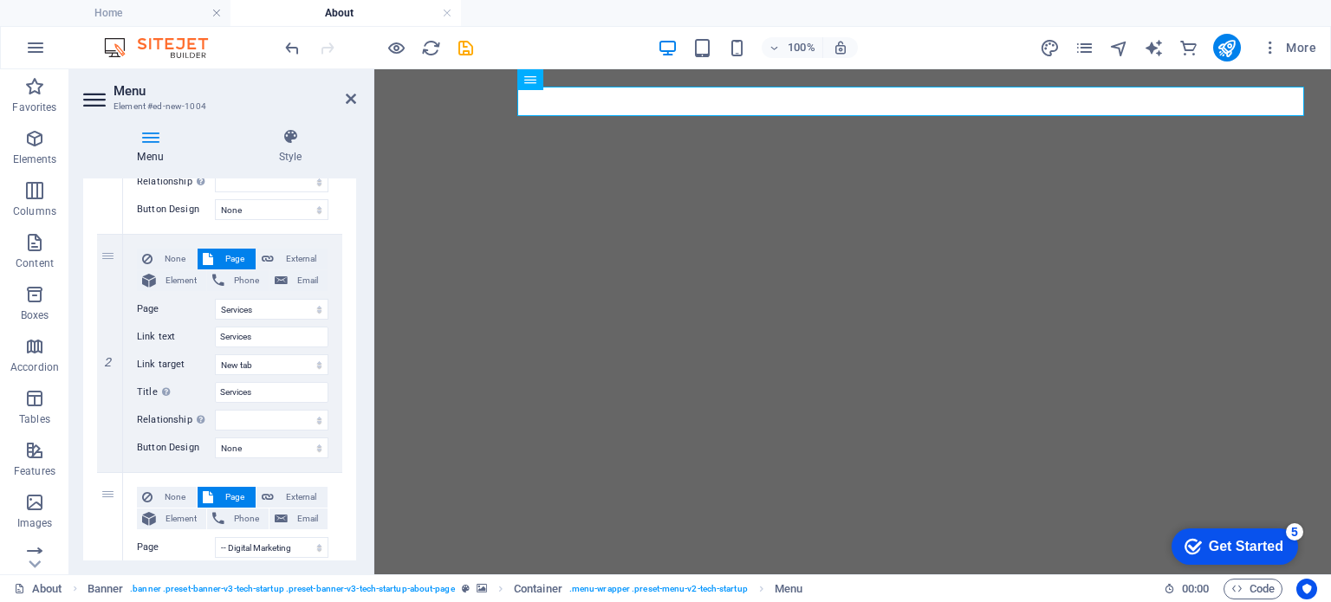
scroll to position [87, 0]
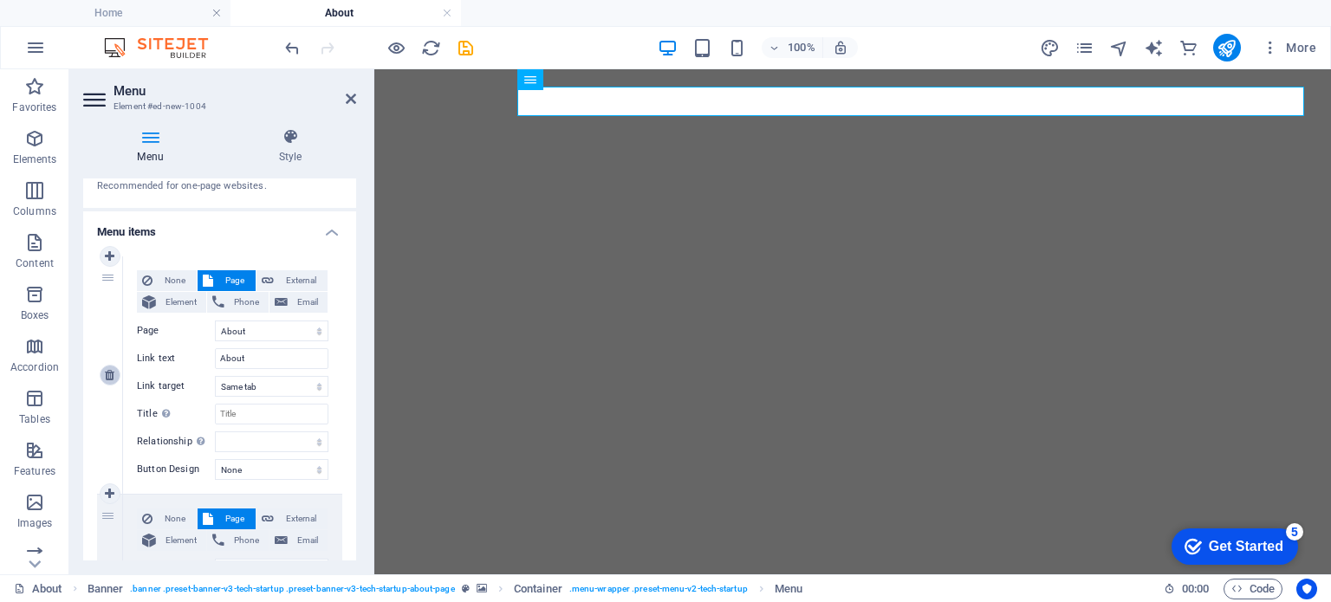
click at [107, 374] on icon at bounding box center [110, 375] width 10 height 12
select select "3"
type input "Services"
select select "blank"
type input "Services"
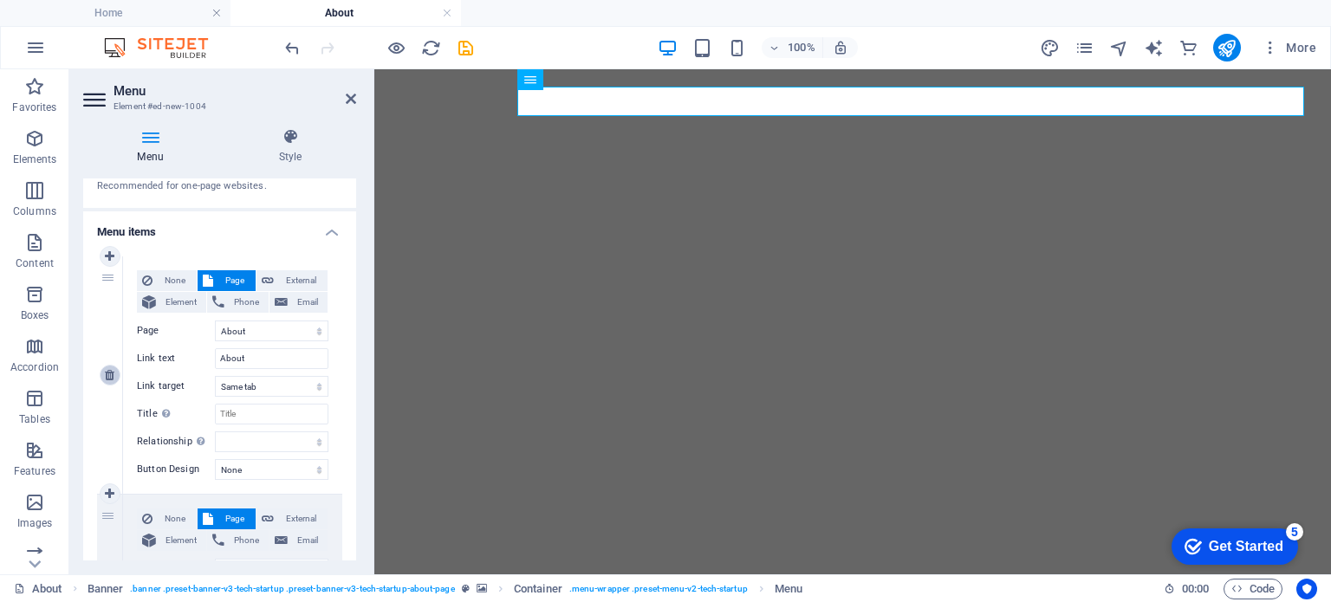
select select
select select "4"
type input "Contact us"
select select
click at [1223, 48] on icon "publish" at bounding box center [1227, 48] width 20 height 20
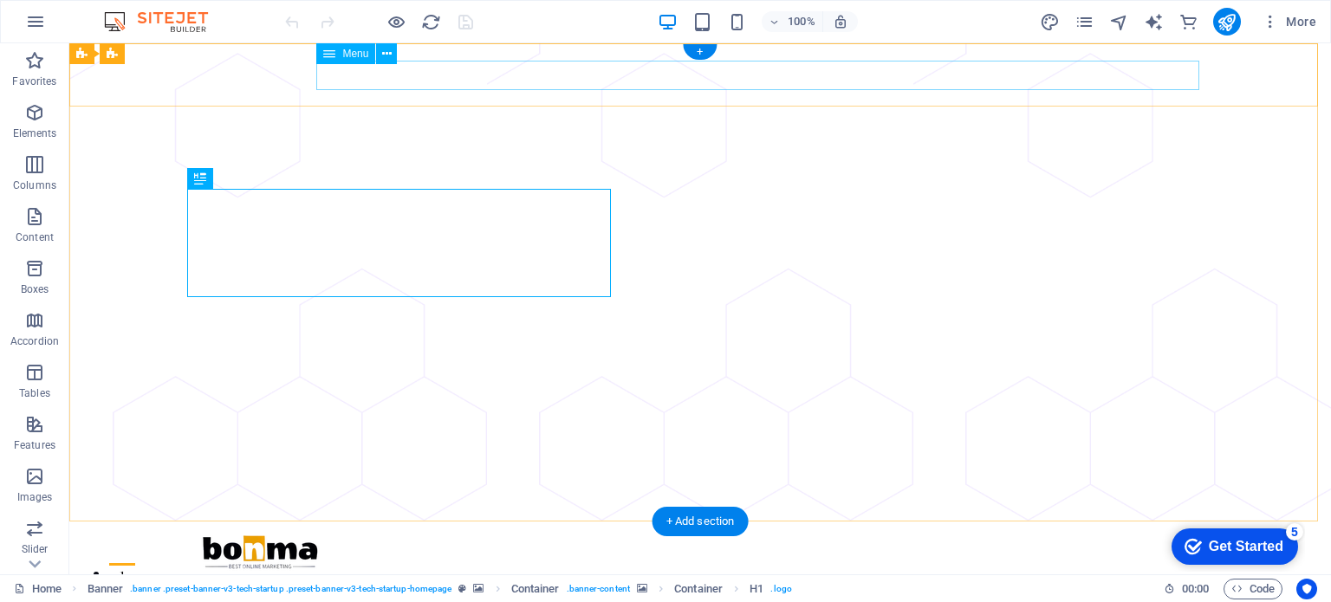
click at [796, 571] on nav "About Services Contact us" at bounding box center [700, 585] width 1012 height 29
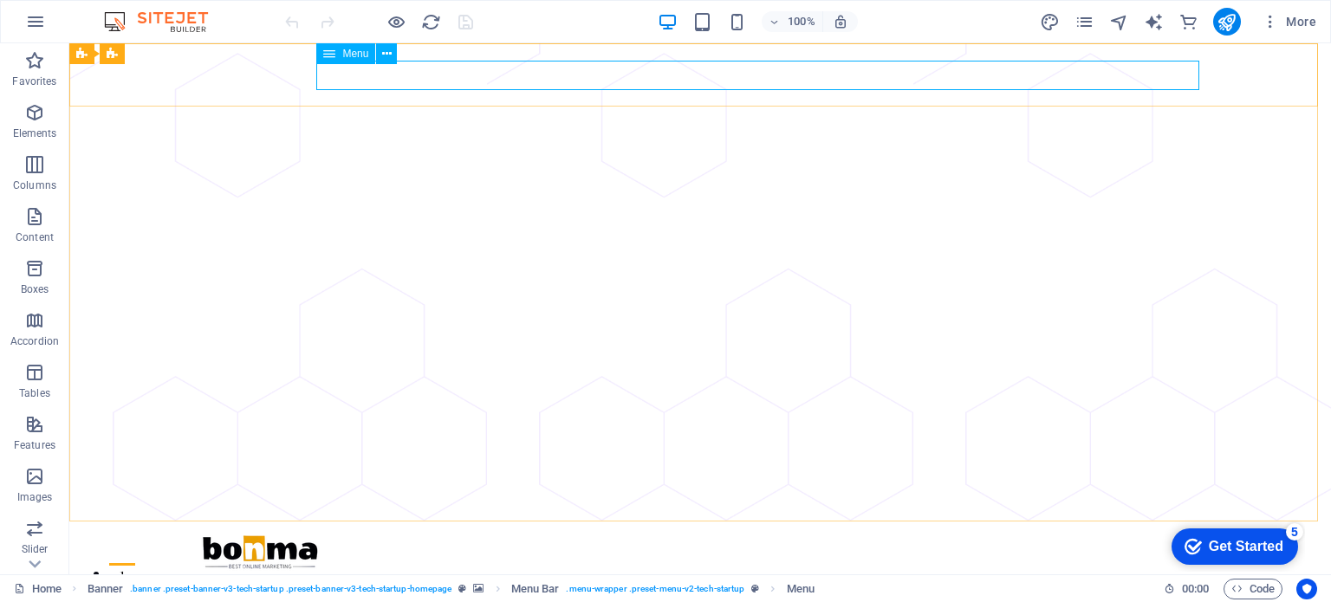
click at [359, 55] on span "Menu" at bounding box center [355, 54] width 26 height 10
click at [359, 52] on span "Menu" at bounding box center [355, 54] width 26 height 10
select select "2"
select select
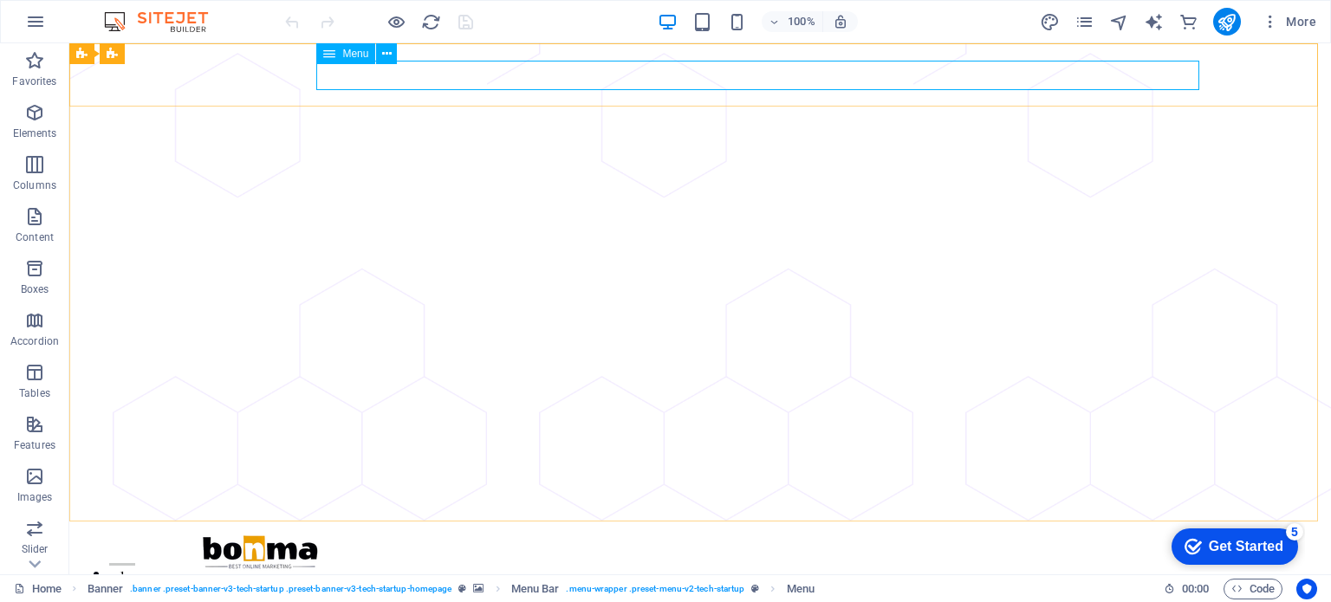
select select "3"
select select "4"
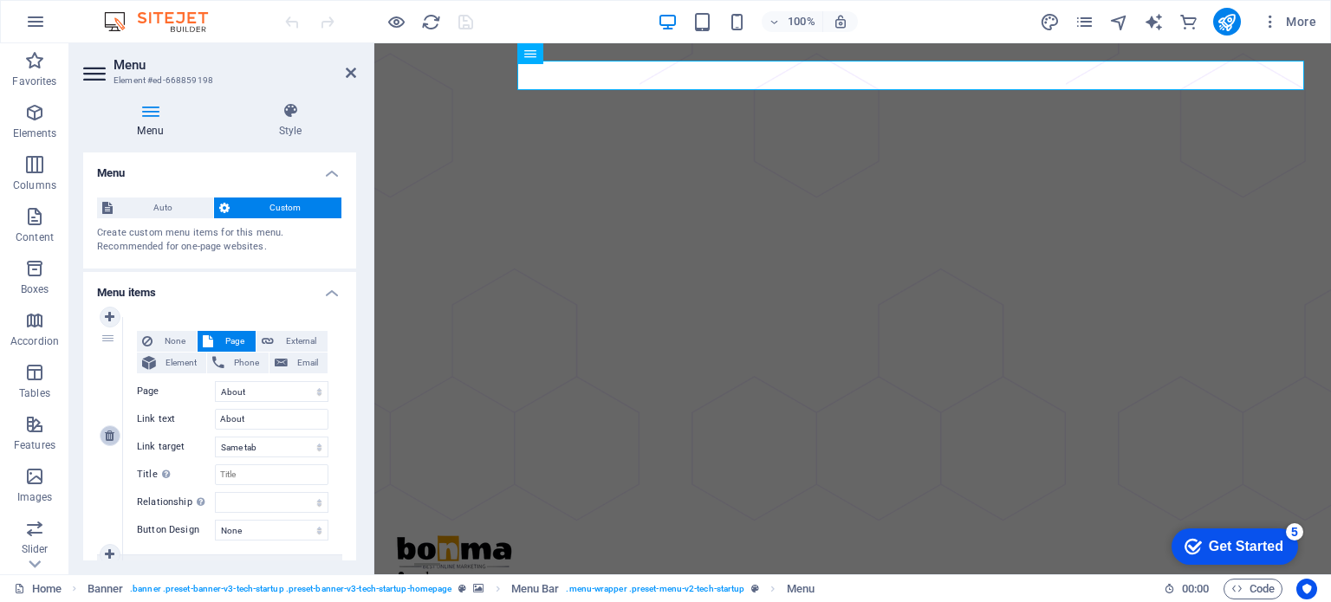
click at [113, 434] on icon at bounding box center [110, 436] width 10 height 12
select select "3"
type input "Services"
select select "blank"
type input "Services"
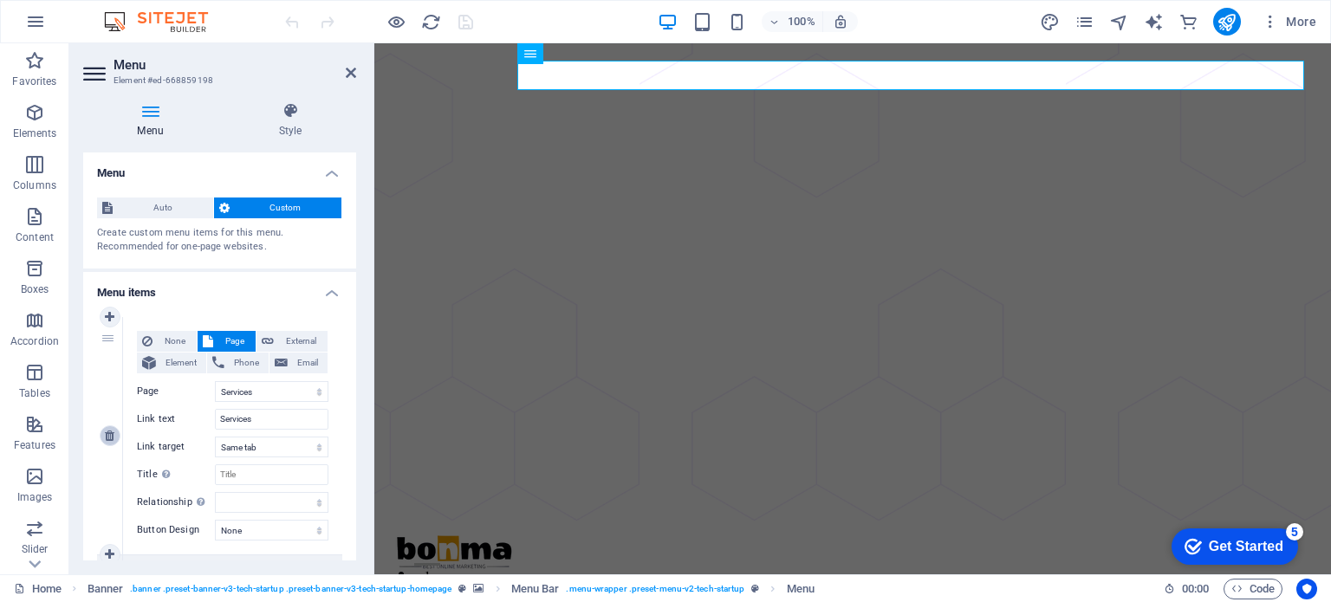
select select
select select "4"
type input "Contact us"
select select
click at [465, 16] on icon "save" at bounding box center [466, 22] width 20 height 20
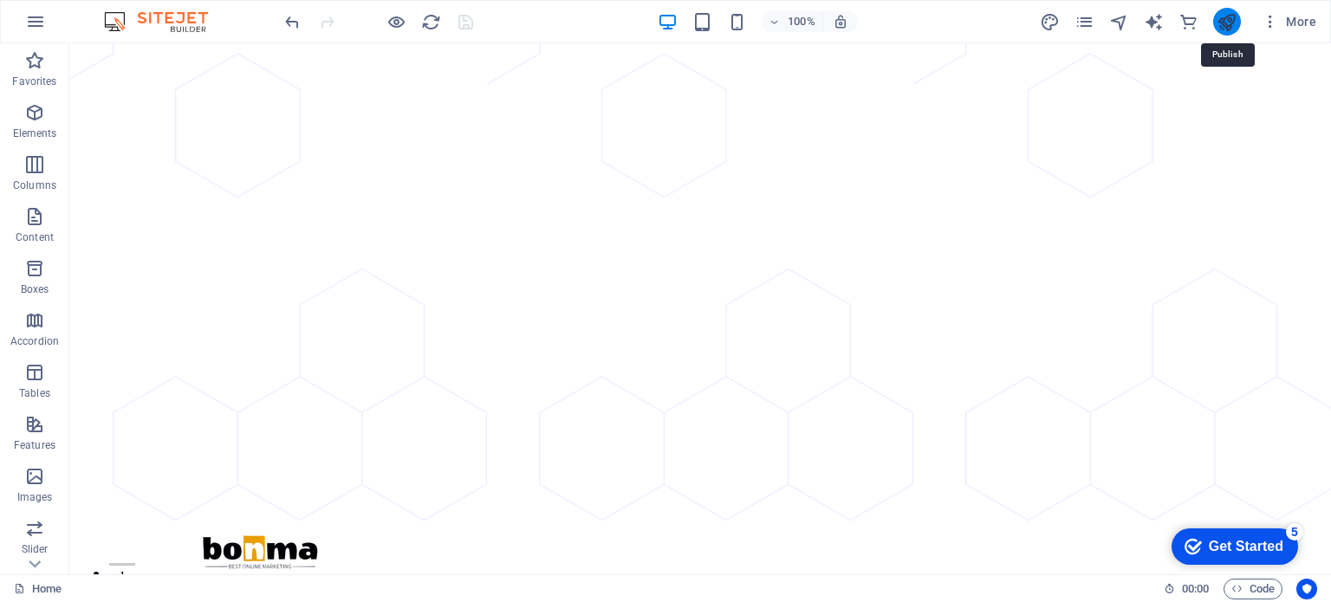
click at [1224, 22] on icon "publish" at bounding box center [1227, 22] width 20 height 20
